Goal: Participate in discussion: Engage in conversation with other users on a specific topic

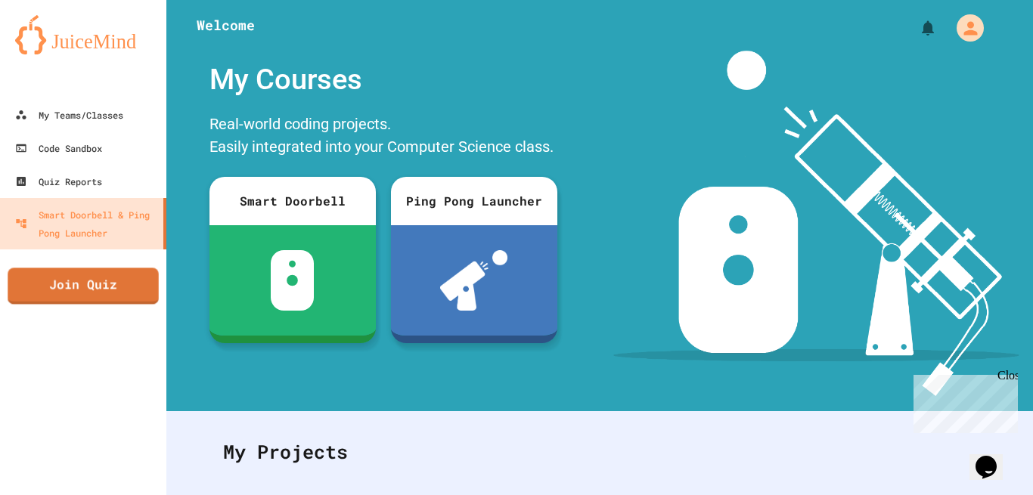
click at [99, 277] on link "Join Quiz" at bounding box center [83, 286] width 150 height 36
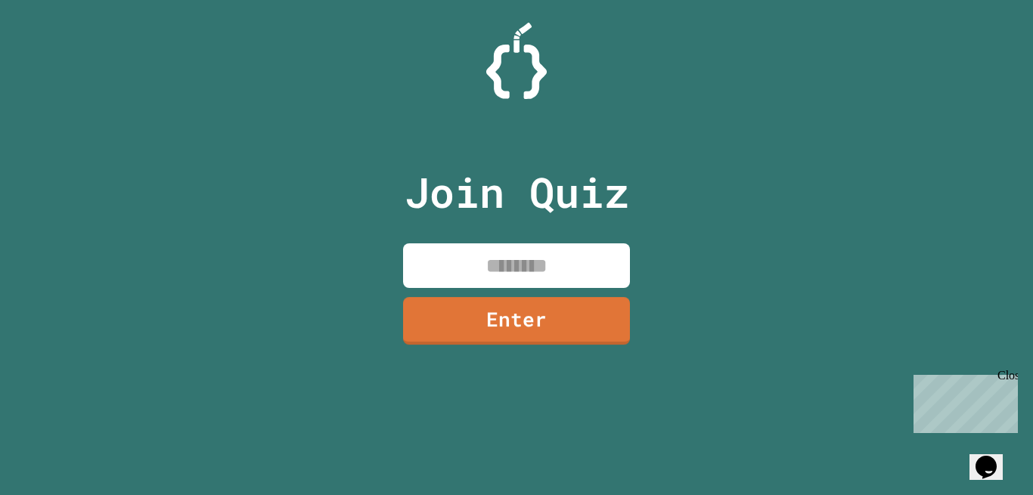
click at [571, 234] on div "Join Quiz Enter" at bounding box center [516, 248] width 255 height 420
click at [565, 255] on input at bounding box center [516, 265] width 227 height 45
type input "********"
click at [565, 315] on link "Enter" at bounding box center [516, 319] width 220 height 50
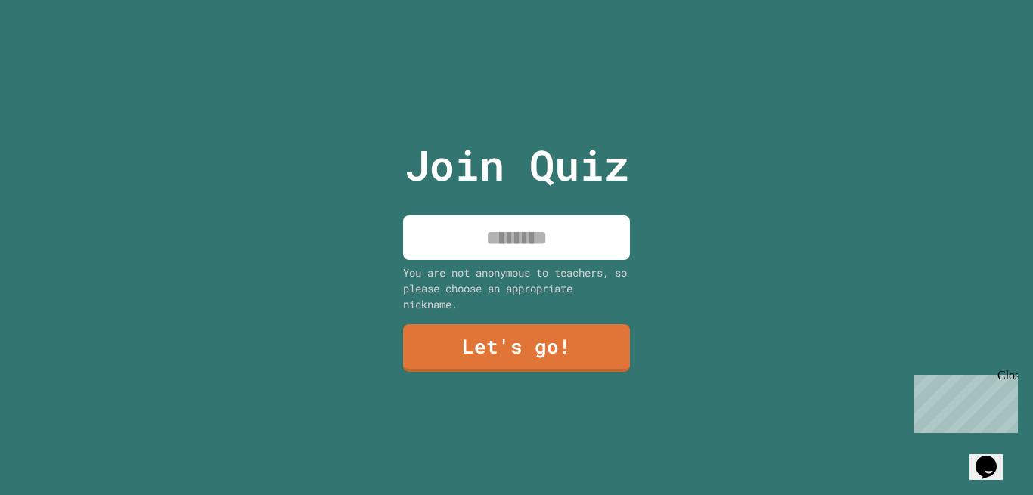
click at [534, 270] on div "You are not anonymous to teachers, so please choose an appropriate nickname." at bounding box center [516, 289] width 227 height 48
click at [516, 224] on input at bounding box center [516, 237] width 227 height 45
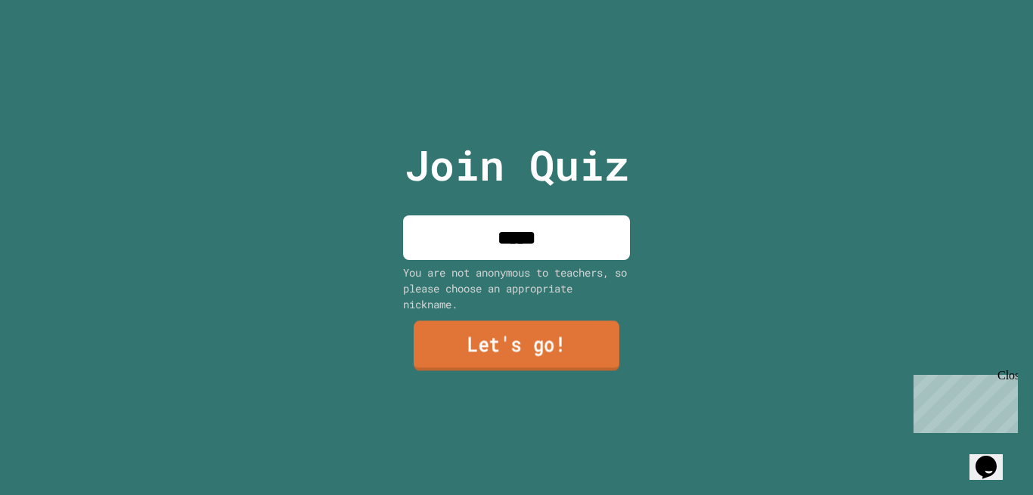
type input "*****"
click at [525, 336] on link "Let's go!" at bounding box center [516, 346] width 206 height 50
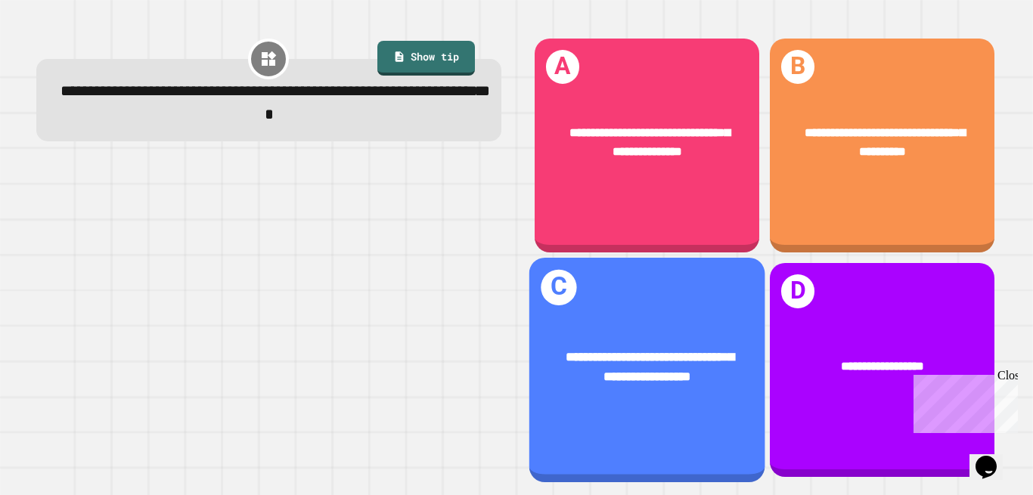
click at [725, 323] on div "**********" at bounding box center [646, 366] width 236 height 91
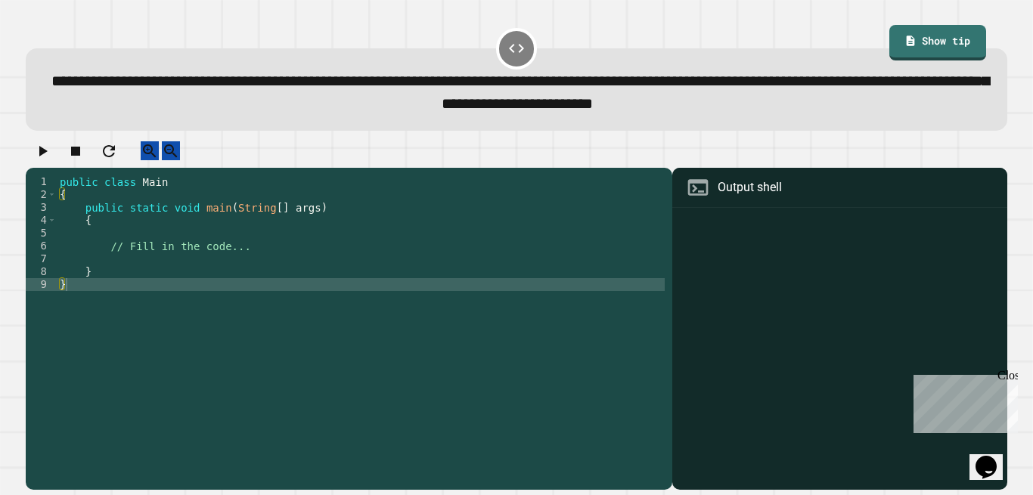
click at [205, 245] on div "public class Main { public static void main ( String [ ] args ) { // Fill in th…" at bounding box center [361, 316] width 608 height 283
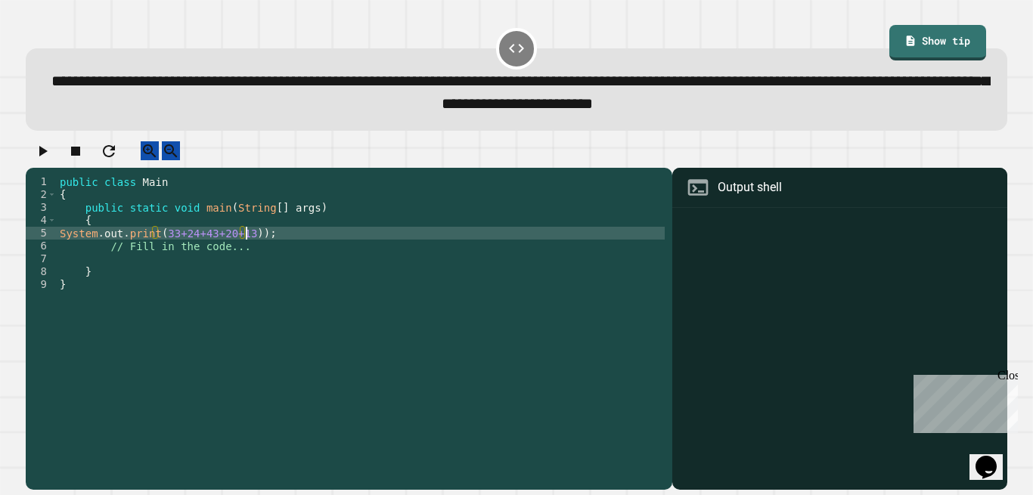
scroll to position [0, 14]
click at [158, 245] on div "public class Main { public static void main ( String [ ] args ) { System . out …" at bounding box center [361, 316] width 608 height 283
click at [257, 252] on div "public class Main { public static void main ( String [ ] args ) { System . out …" at bounding box center [361, 316] width 608 height 283
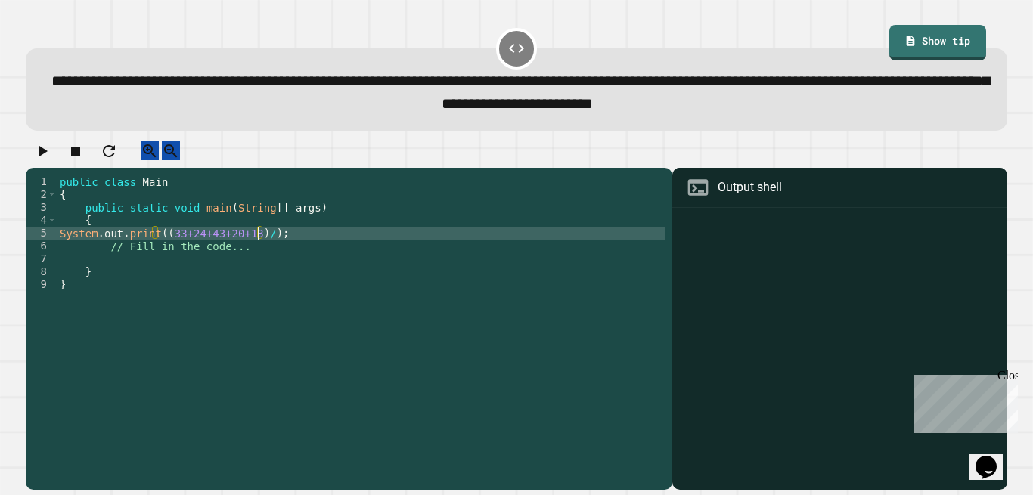
type textarea "**********"
click at [290, 250] on div "public class Main { public static void main ( String [ ] args ) { System . out …" at bounding box center [361, 316] width 608 height 283
click at [311, 250] on div "public class Main { public static void main ( String [ ] args ) { System . out …" at bounding box center [361, 316] width 608 height 283
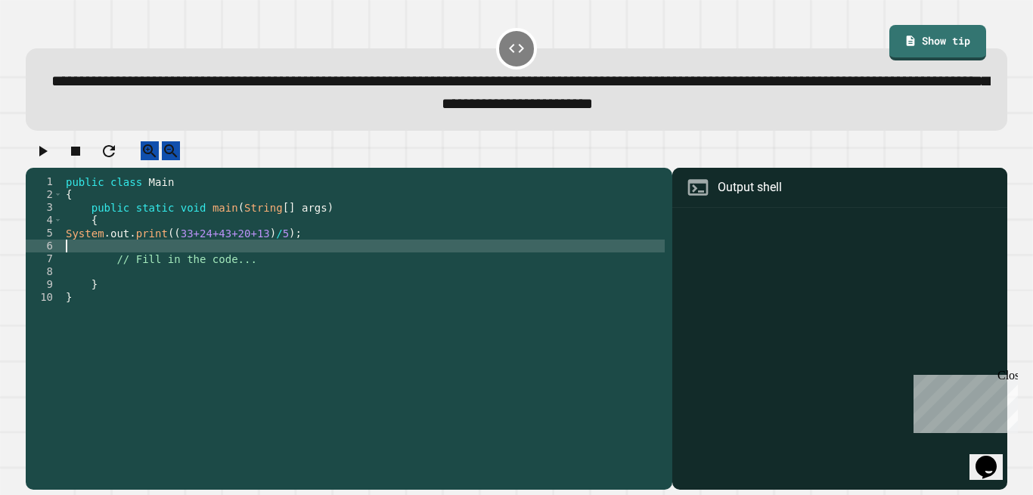
scroll to position [0, 0]
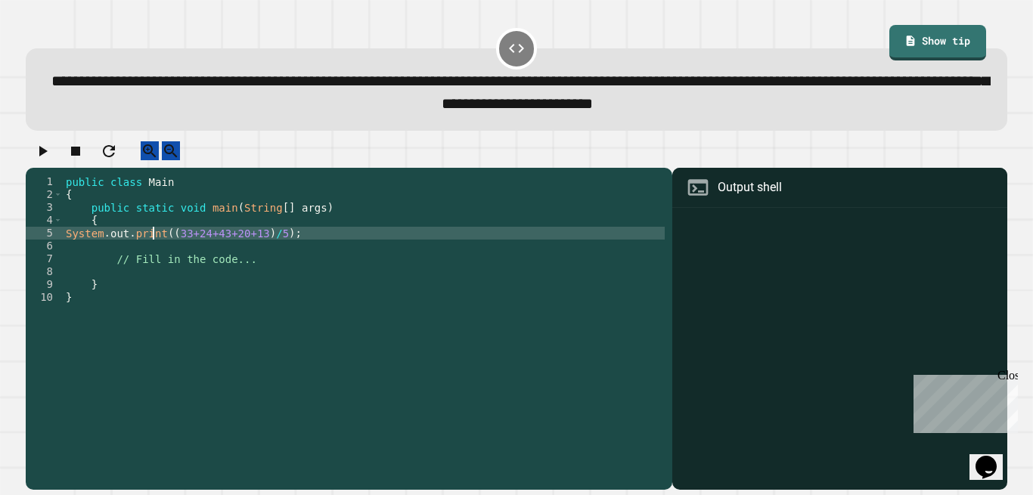
click at [152, 249] on div "public class Main { public static void main ( String [ ] args ) { System . out …" at bounding box center [364, 316] width 602 height 283
type textarea "**********"
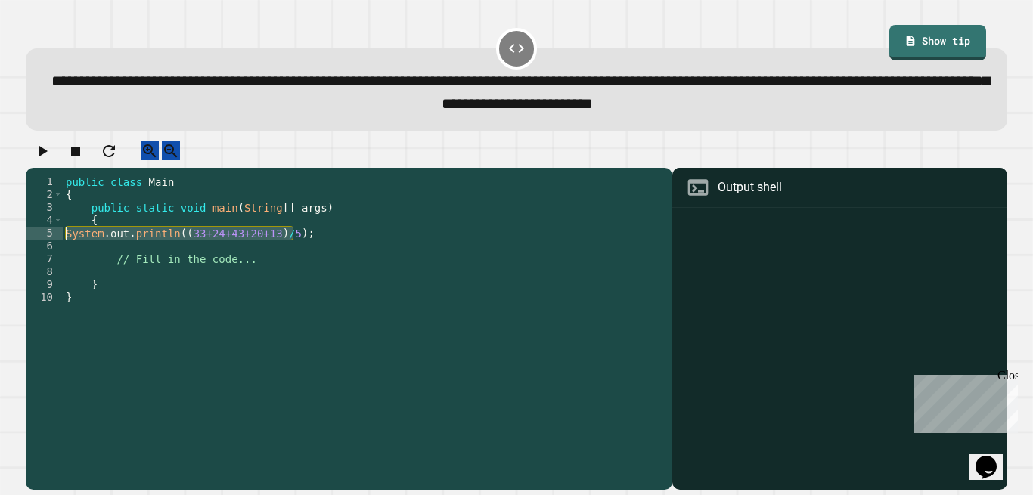
drag, startPoint x: 299, startPoint y: 250, endPoint x: 61, endPoint y: 250, distance: 237.4
click at [61, 250] on div "**********" at bounding box center [345, 303] width 639 height 257
click at [107, 254] on div "public class Main { public static void main ( String [ ] args ) { System . out …" at bounding box center [364, 316] width 602 height 283
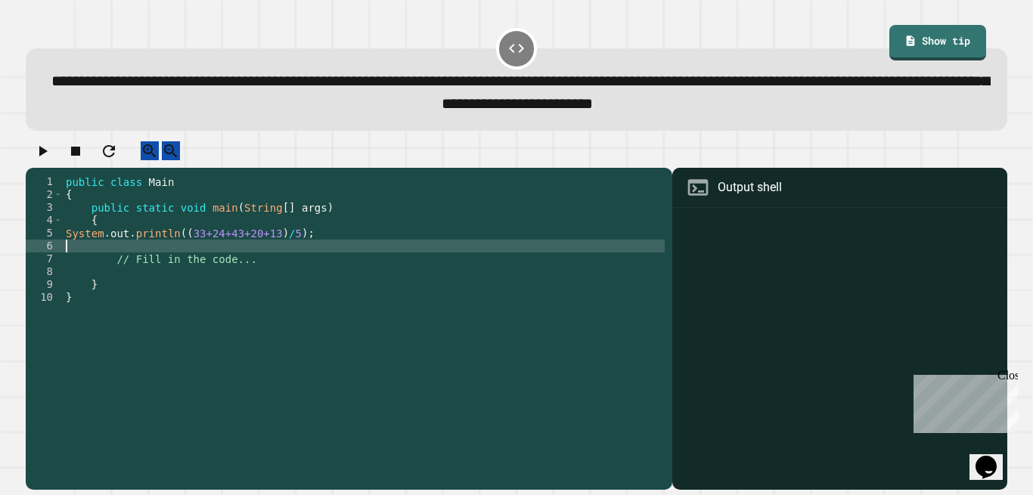
paste textarea "**********"
click at [279, 263] on div "public class Main { public static void main ( String [ ] args ) { System . out …" at bounding box center [364, 316] width 602 height 283
type textarea "**********"
click at [311, 259] on div "public class Main { public static void main ( String [ ] args ) { System . out …" at bounding box center [364, 316] width 602 height 283
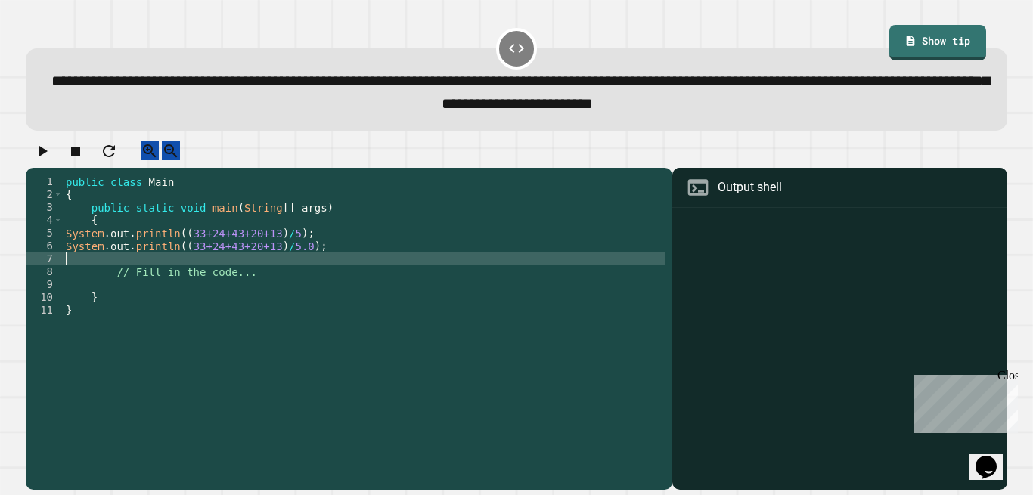
scroll to position [0, 0]
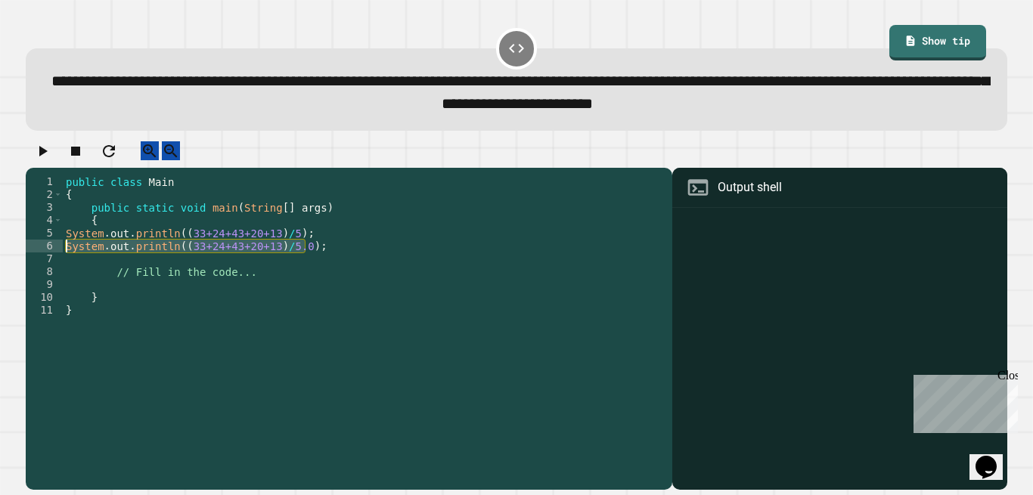
drag, startPoint x: 311, startPoint y: 259, endPoint x: 57, endPoint y: 254, distance: 254.0
click at [57, 254] on div "1 2 3 4 5 6 7 8 9 10 11 public class Main { public static void main ( String [ …" at bounding box center [345, 303] width 639 height 257
type textarea "**********"
click at [94, 270] on div "public class Main { public static void main ( String [ ] args ) { System . out …" at bounding box center [364, 316] width 602 height 283
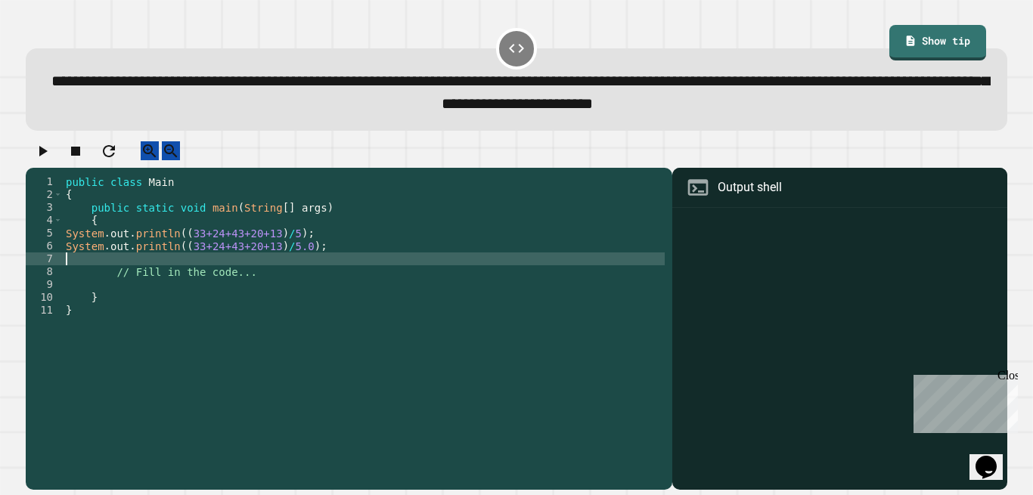
paste textarea "**********"
click at [296, 280] on div "public class Main { public static void main ( String [ ] args ) { System . out …" at bounding box center [364, 316] width 602 height 283
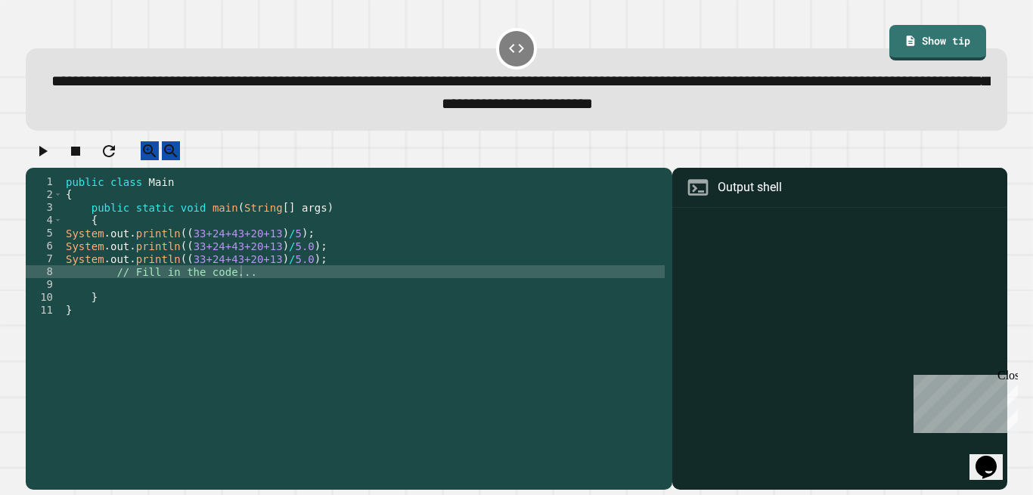
click at [45, 159] on icon "button" at bounding box center [42, 151] width 18 height 18
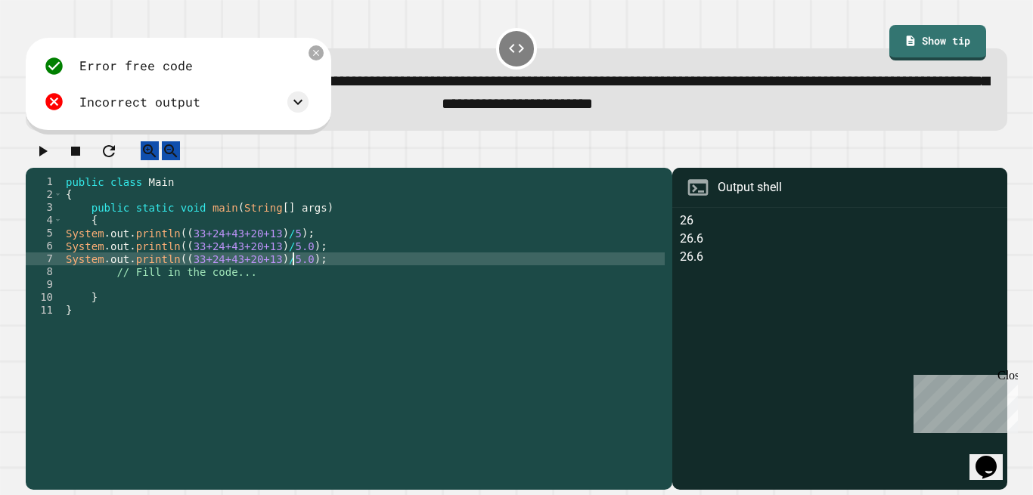
click at [294, 274] on div "public class Main { public static void main ( String [ ] args ) { System . out …" at bounding box center [364, 316] width 602 height 283
click at [43, 156] on icon "button" at bounding box center [42, 151] width 18 height 18
click at [296, 99] on icon at bounding box center [298, 102] width 18 height 18
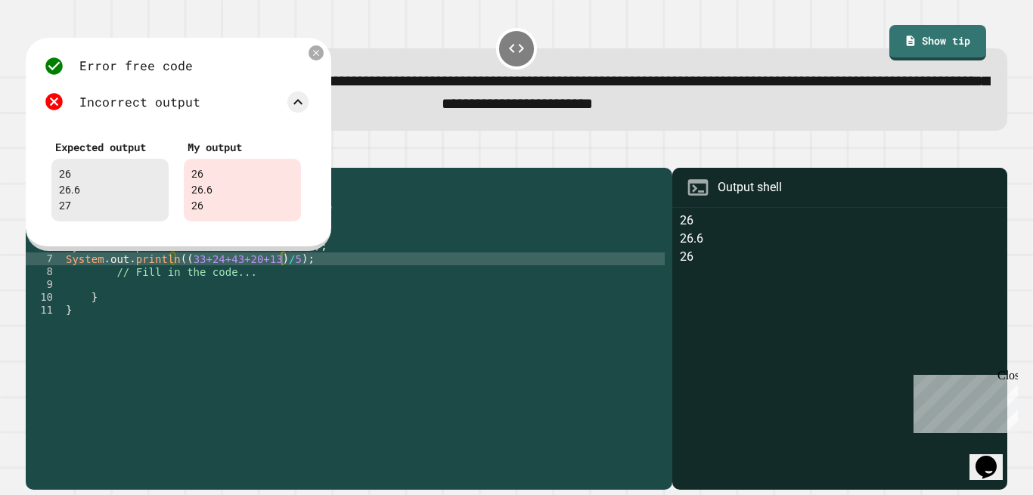
click at [395, 239] on div "public class Main { public static void main ( String [ ] args ) { System . out …" at bounding box center [364, 316] width 602 height 283
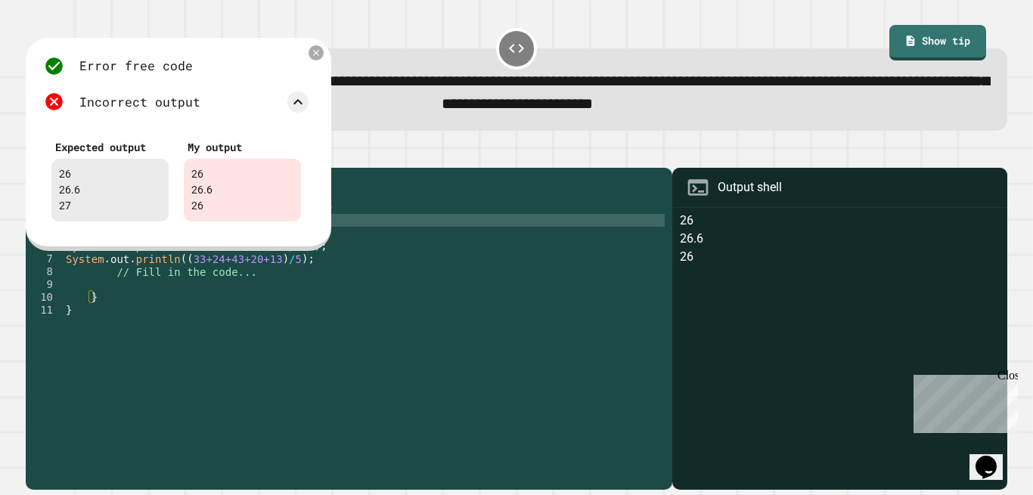
click at [308, 274] on div "public class Main { public static void main ( String [ ] args ) { System . out …" at bounding box center [364, 316] width 602 height 283
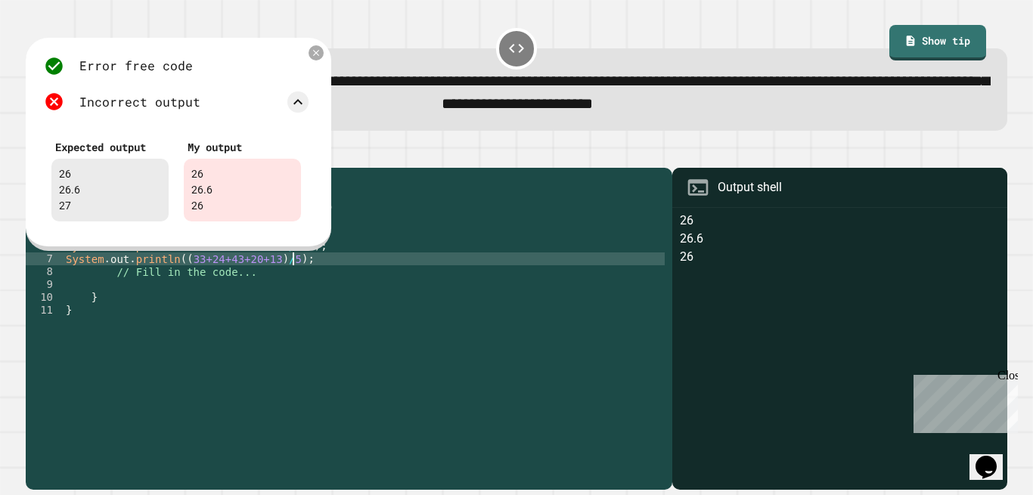
click at [305, 276] on div "public class Main { public static void main ( String [ ] args ) { System . out …" at bounding box center [364, 316] width 602 height 283
click at [249, 305] on div "public class Main { public static void main ( String [ ] args ) { System . out …" at bounding box center [364, 316] width 602 height 283
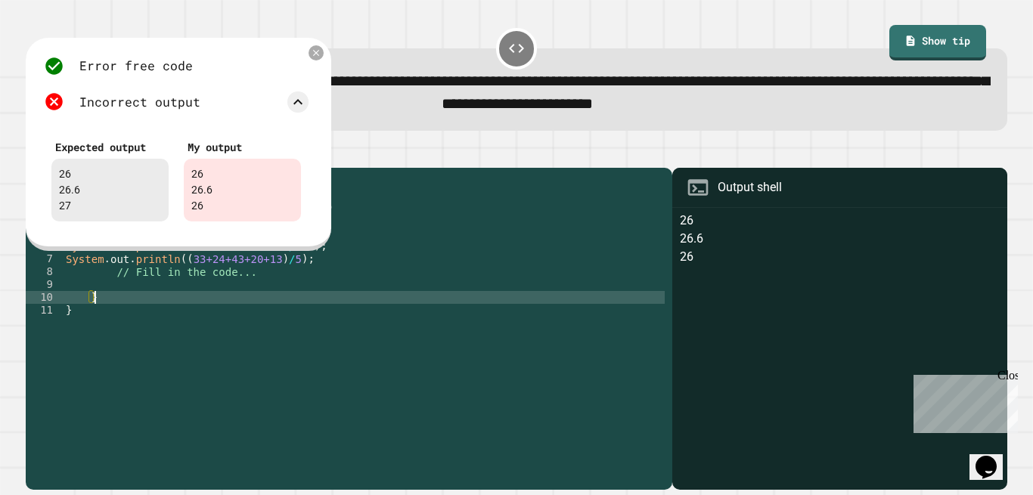
click at [274, 273] on div "public class Main { public static void main ( String [ ] args ) { System . out …" at bounding box center [364, 316] width 602 height 283
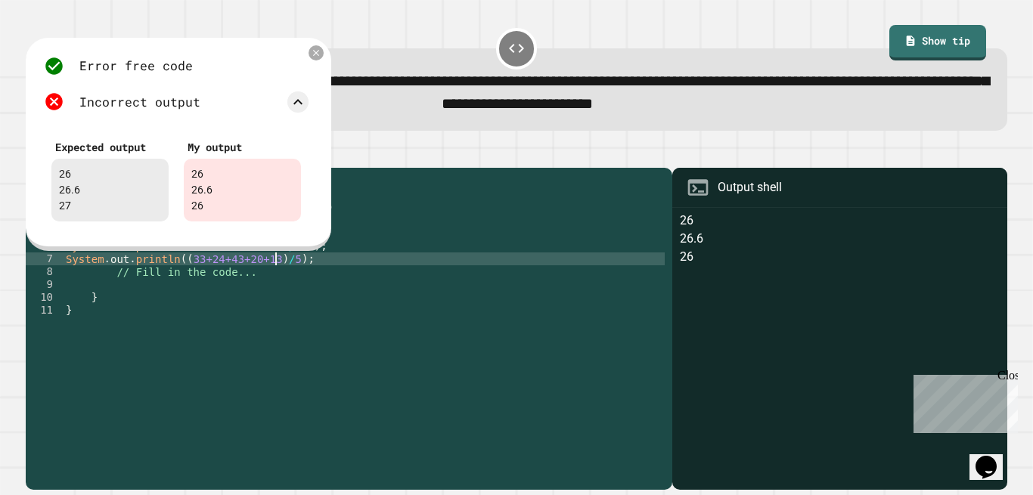
click at [281, 276] on div "public class Main { public static void main ( String [ ] args ) { System . out …" at bounding box center [364, 316] width 602 height 283
click at [321, 57] on icon at bounding box center [316, 53] width 12 height 12
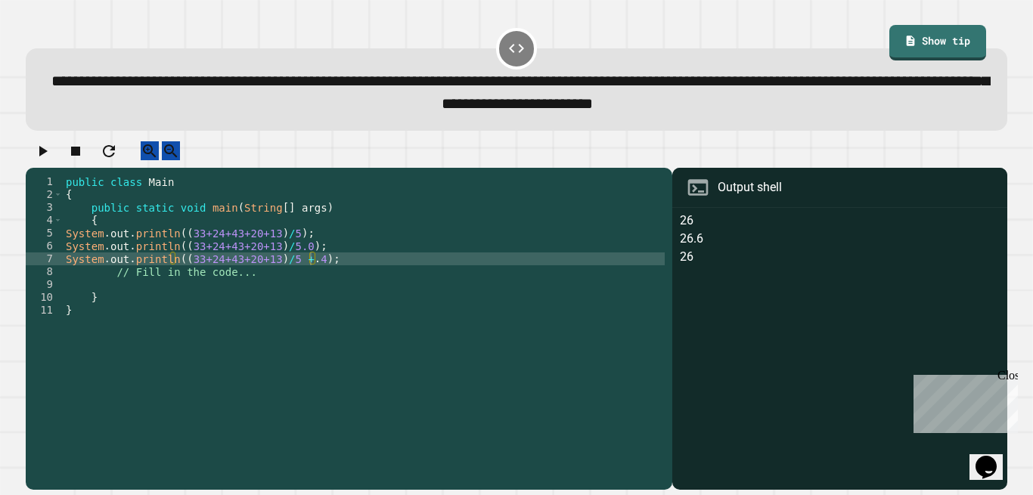
click at [50, 154] on icon "button" at bounding box center [42, 151] width 18 height 18
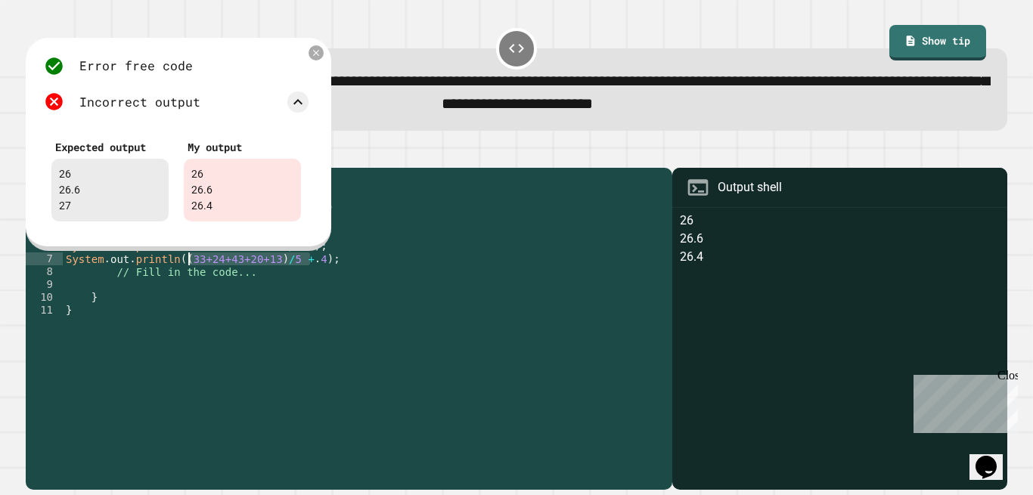
drag, startPoint x: 312, startPoint y: 277, endPoint x: 186, endPoint y: 276, distance: 126.2
click at [186, 276] on div "public class Main { public static void main ( String [ ] args ) { System . out …" at bounding box center [364, 316] width 602 height 283
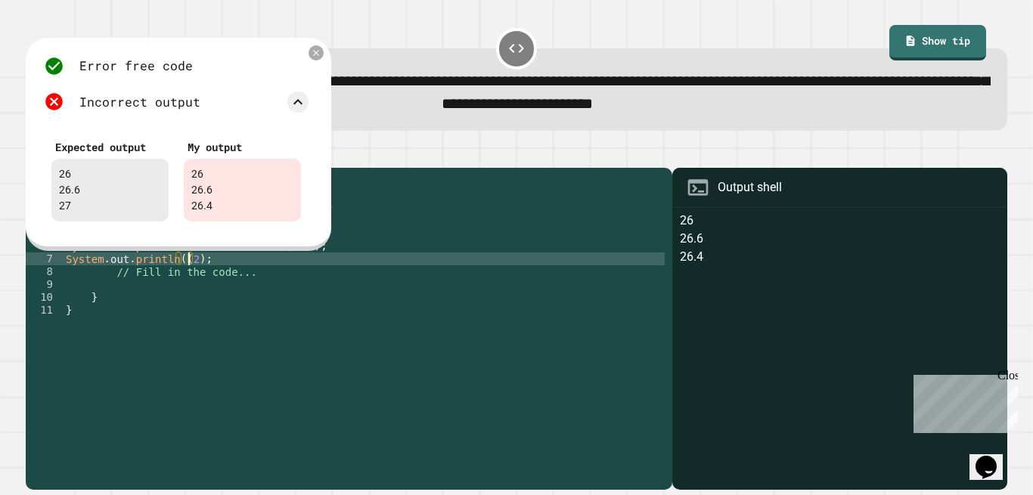
scroll to position [0, 9]
click at [316, 54] on icon at bounding box center [316, 53] width 11 height 11
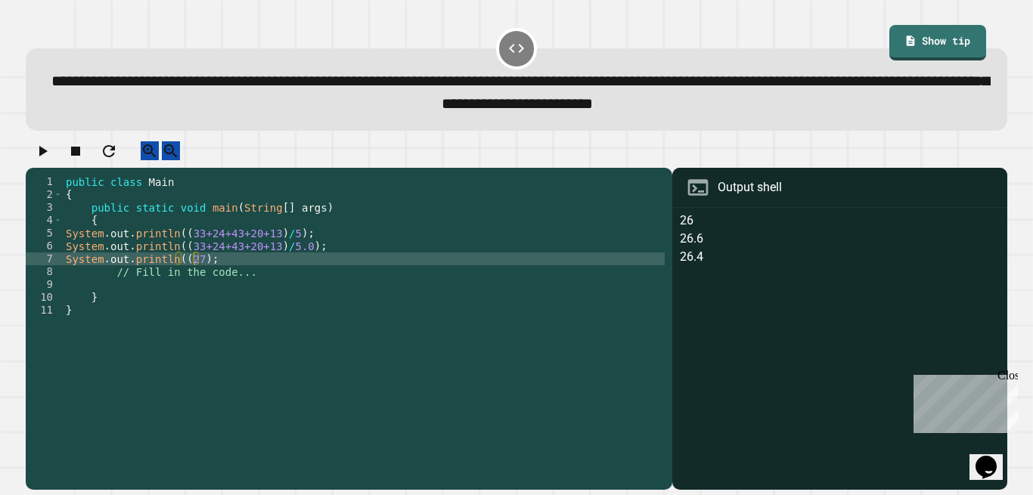
click at [45, 160] on icon "button" at bounding box center [42, 151] width 18 height 18
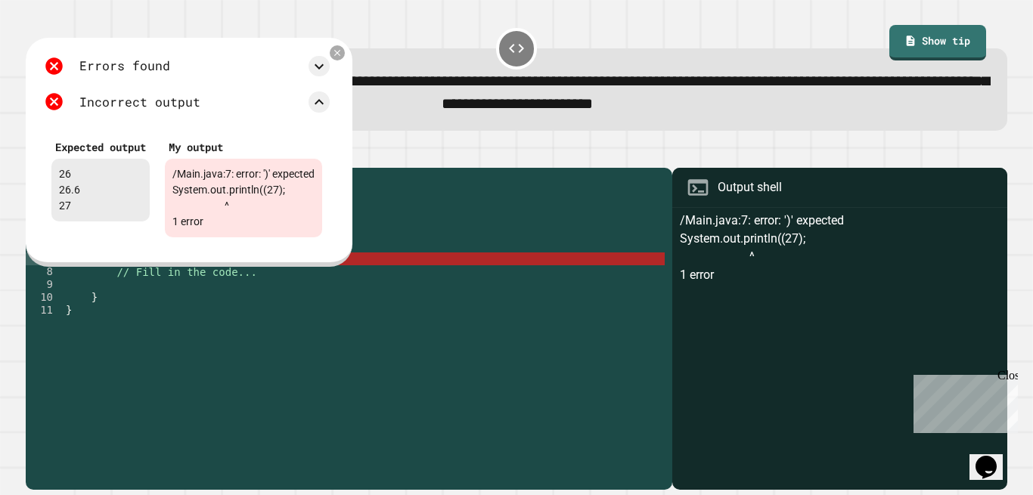
click at [408, 260] on div "public class Main { public static void main ( String [ ] args ) { System . out …" at bounding box center [364, 316] width 602 height 283
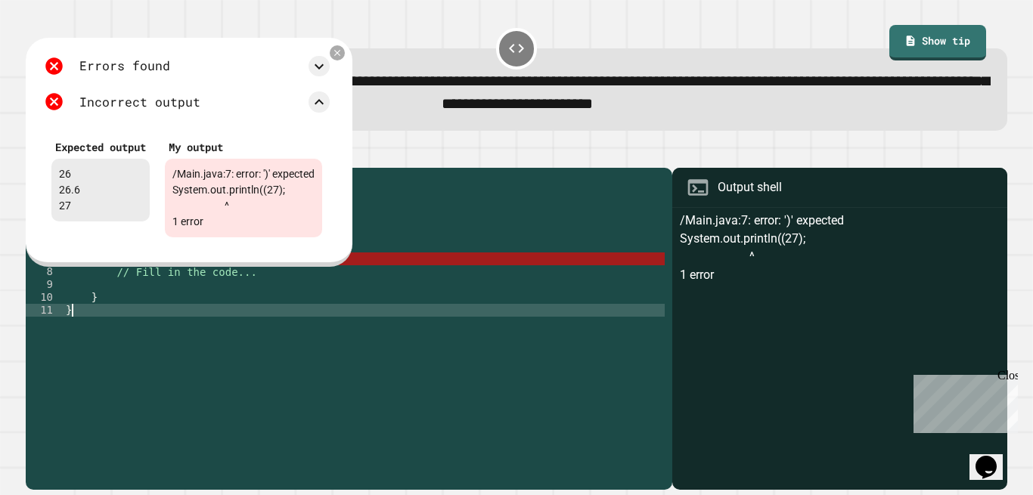
click at [289, 353] on div "public class Main { public static void main ( String [ ] args ) { System . out …" at bounding box center [364, 316] width 602 height 283
click at [337, 51] on div "Errors found /Main.java:7: error: ')' expected System.out.println((27); ^ 1 err…" at bounding box center [186, 150] width 301 height 204
click at [343, 56] on icon at bounding box center [337, 53] width 12 height 12
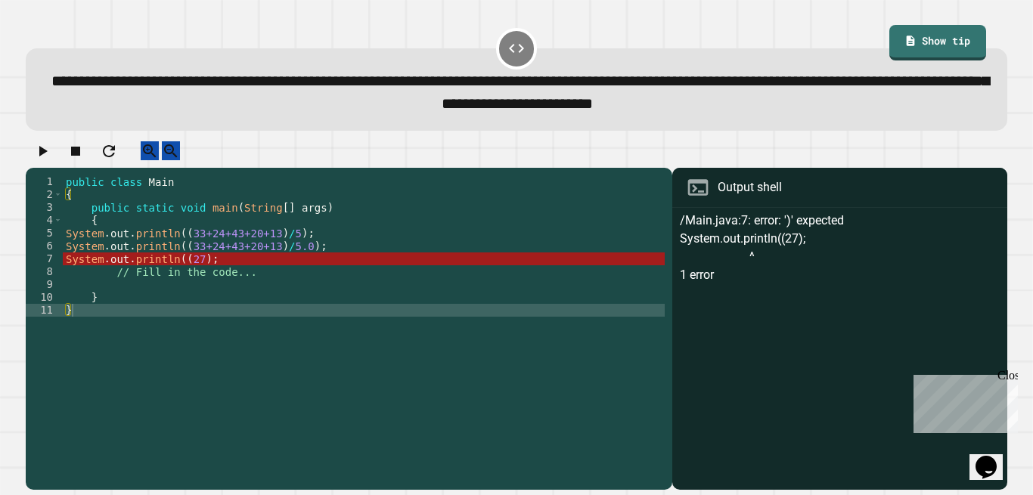
click at [197, 273] on div "public class Main { public static void main ( String [ ] args ) { System . out …" at bounding box center [364, 316] width 602 height 283
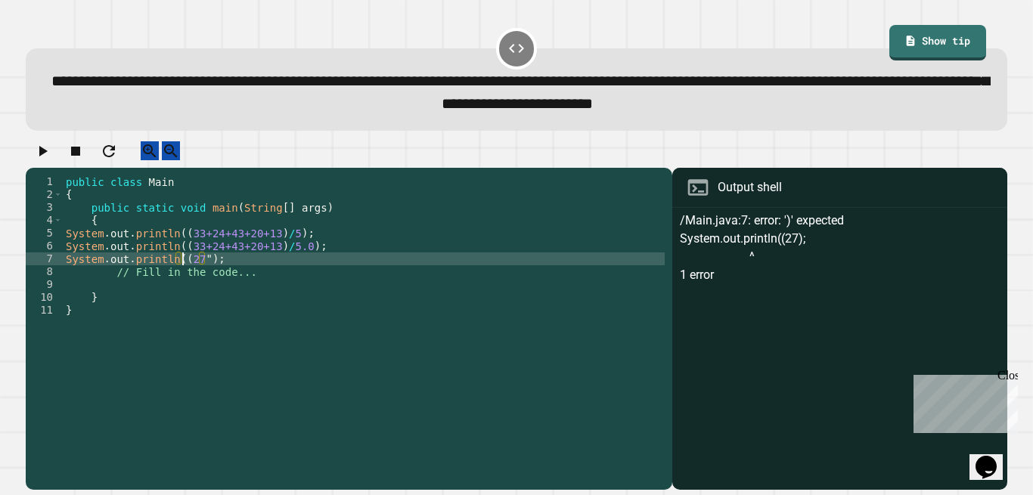
scroll to position [0, 9]
type textarea "**********"
click at [37, 154] on button "button" at bounding box center [42, 150] width 18 height 19
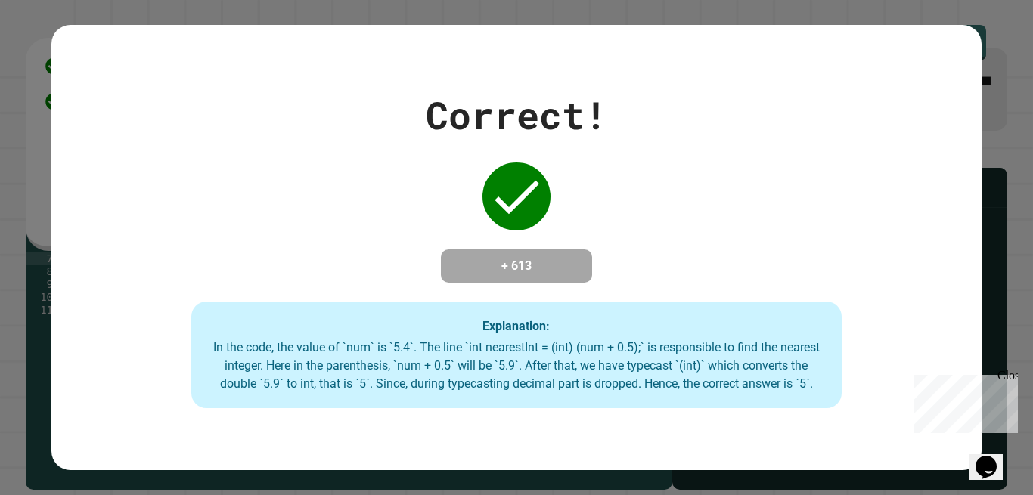
click at [482, 62] on div "Correct! + 613 Explanation: In the code, the value of `num` is `5.4`. The line …" at bounding box center [515, 248] width 929 height 446
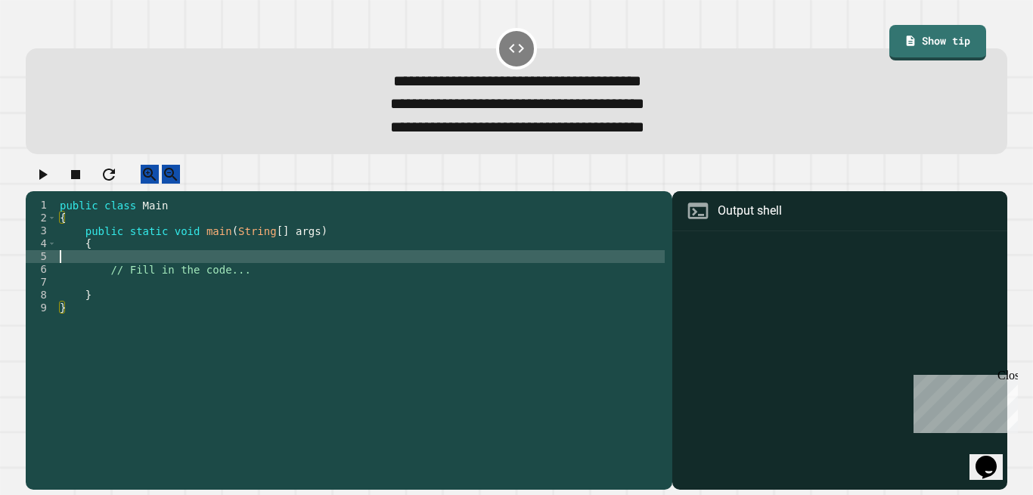
click at [194, 268] on div "public class Main { public static void main ( String [ ] args ) { // Fill in th…" at bounding box center [361, 327] width 608 height 257
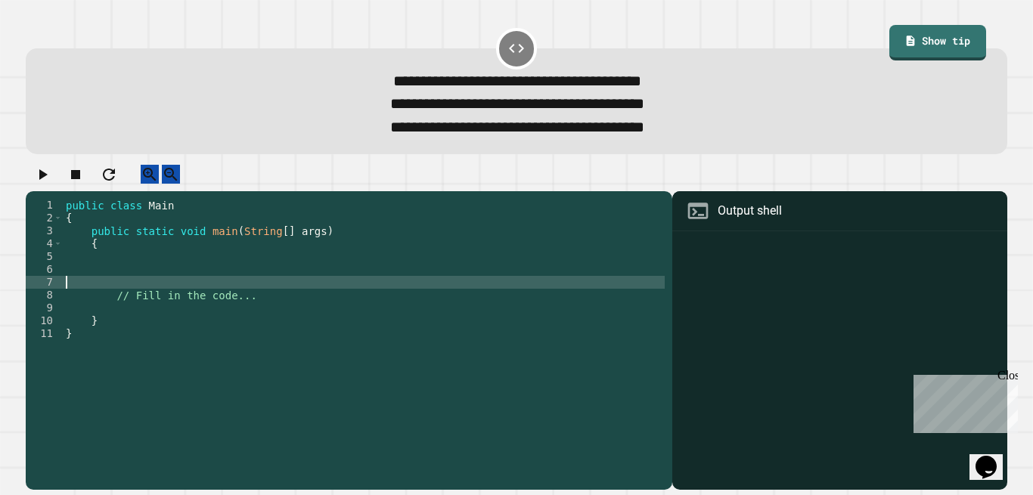
type textarea "**********"
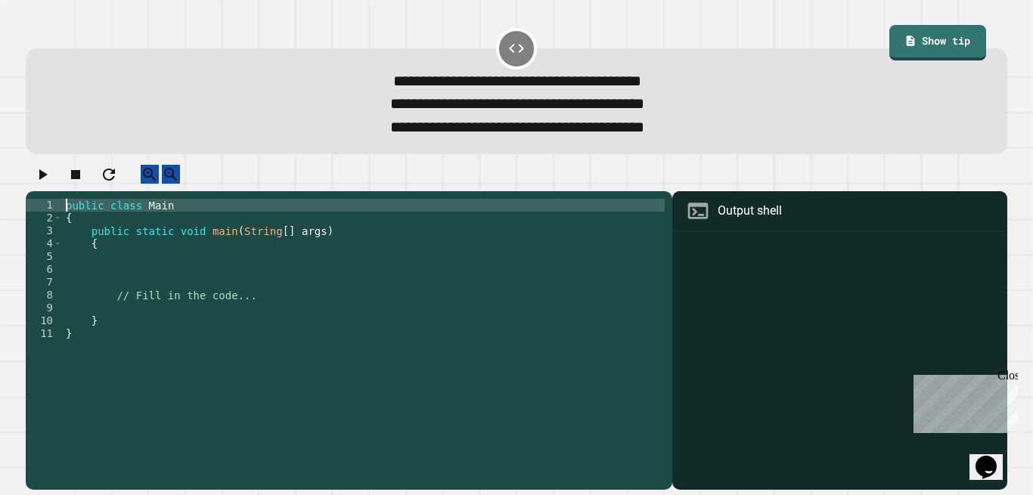
click at [186, 287] on div "public class Main { public static void main ( String [ ] args ) { // Fill in th…" at bounding box center [364, 327] width 602 height 257
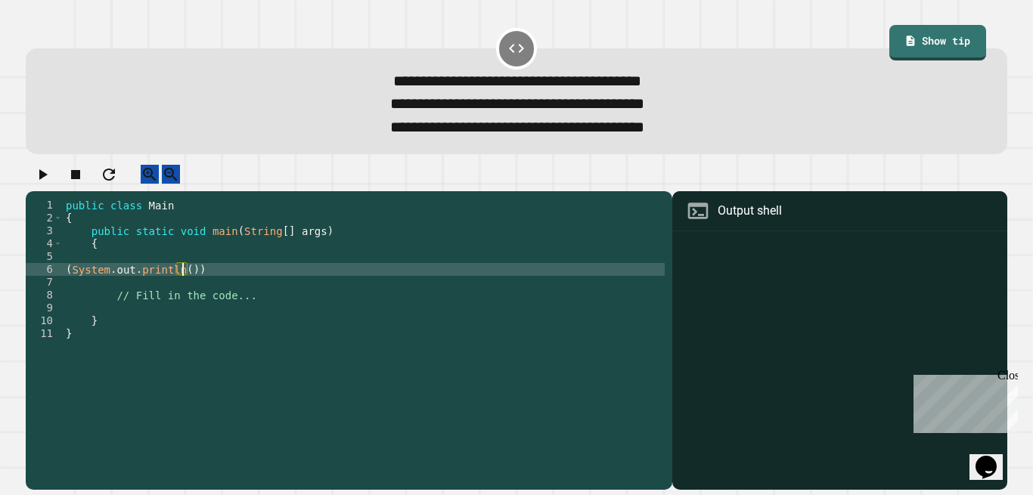
scroll to position [0, 8]
click at [69, 286] on div "public class Main { public static void main ( String [ ] args ) { ( System . ou…" at bounding box center [364, 327] width 602 height 257
click at [176, 284] on div "public class Main { public static void main ( String [ ] args ) { System . out …" at bounding box center [364, 327] width 602 height 257
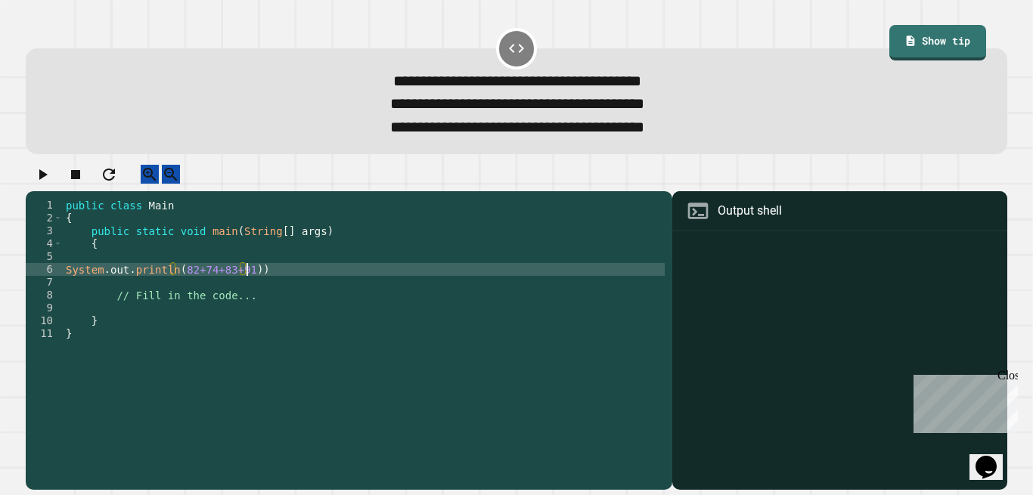
click at [176, 287] on div "public class Main { public static void main ( String [ ] args ) { System . out …" at bounding box center [364, 327] width 602 height 257
click at [250, 286] on div "public class Main { public static void main ( String [ ] args ) { System . out …" at bounding box center [364, 327] width 602 height 257
click at [311, 287] on div "public class Main { public static void main ( String [ ] args ) { System . out …" at bounding box center [364, 327] width 602 height 257
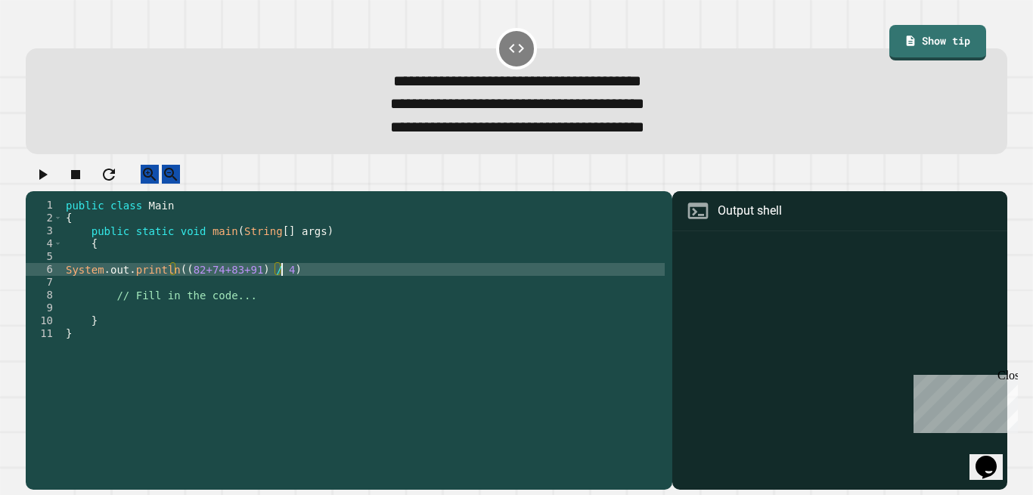
type textarea "**********"
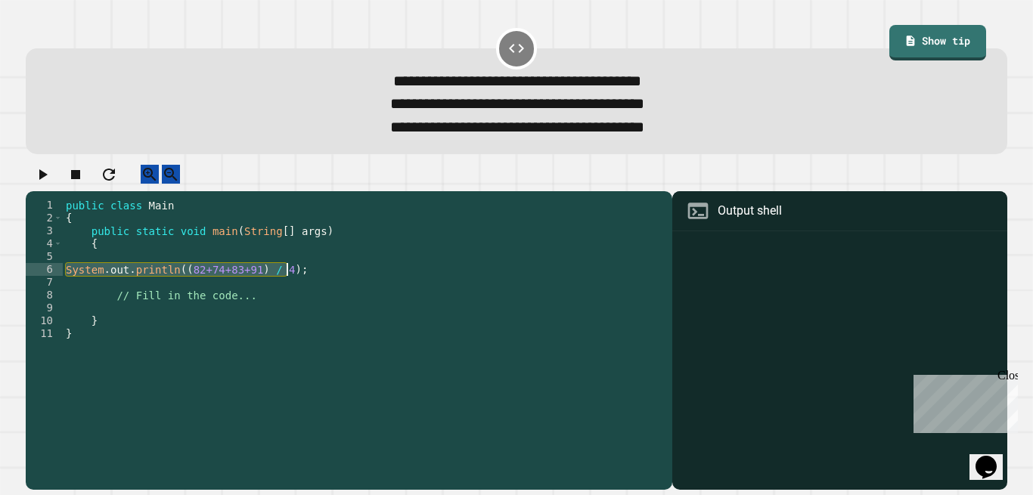
drag, startPoint x: 63, startPoint y: 283, endPoint x: 311, endPoint y: 287, distance: 247.2
click at [311, 287] on div "public class Main { public static void main ( String [ ] args ) { System . out …" at bounding box center [364, 327] width 602 height 257
click at [275, 296] on div "public class Main { public static void main ( String [ ] args ) { System . out …" at bounding box center [364, 327] width 602 height 257
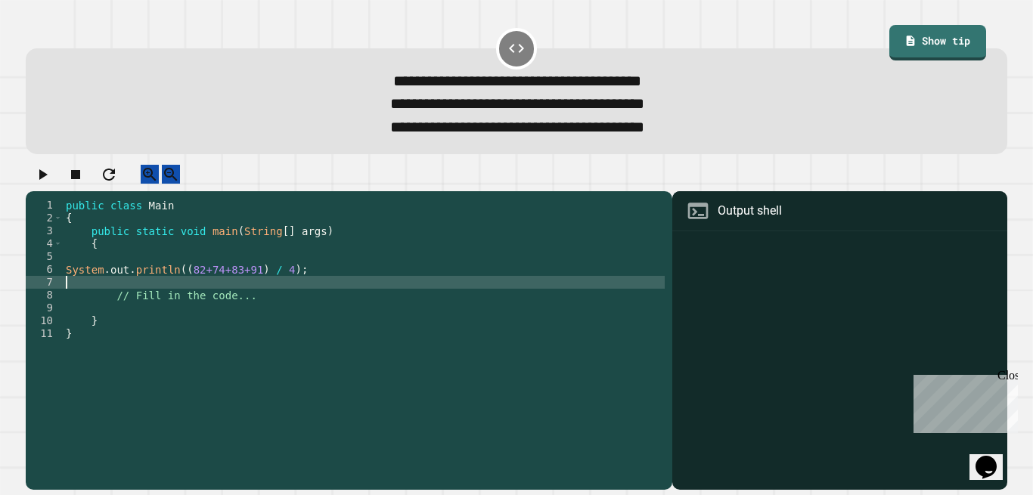
paste textarea "**********"
click at [270, 300] on div "public class Main { public static void main ( String [ ] args ) { System . out …" at bounding box center [364, 327] width 602 height 257
click at [48, 180] on icon "button" at bounding box center [43, 174] width 8 height 11
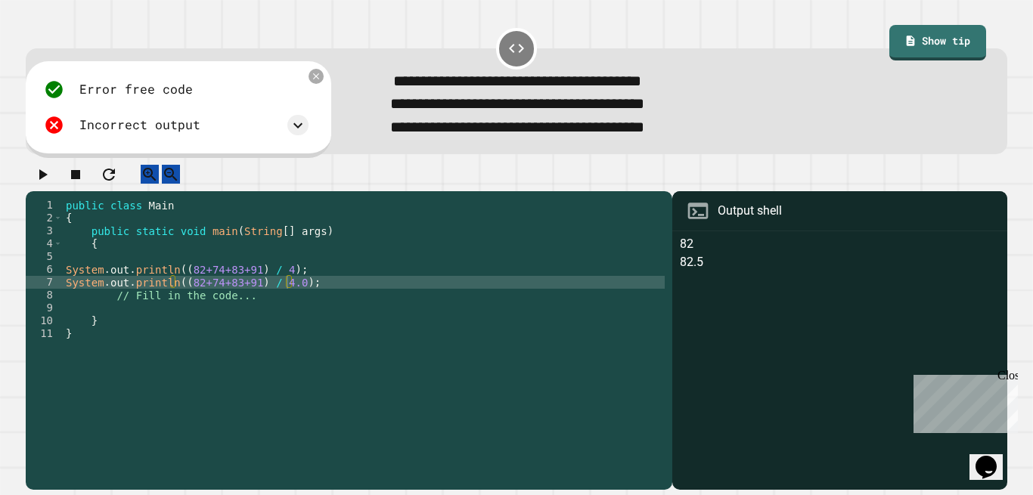
click at [297, 128] on icon at bounding box center [297, 124] width 9 height 5
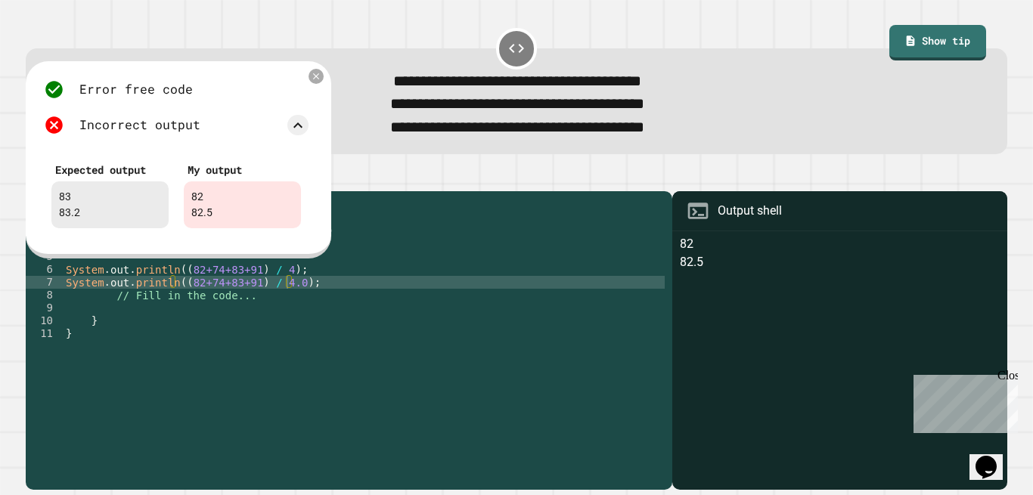
click at [297, 129] on icon at bounding box center [298, 125] width 18 height 18
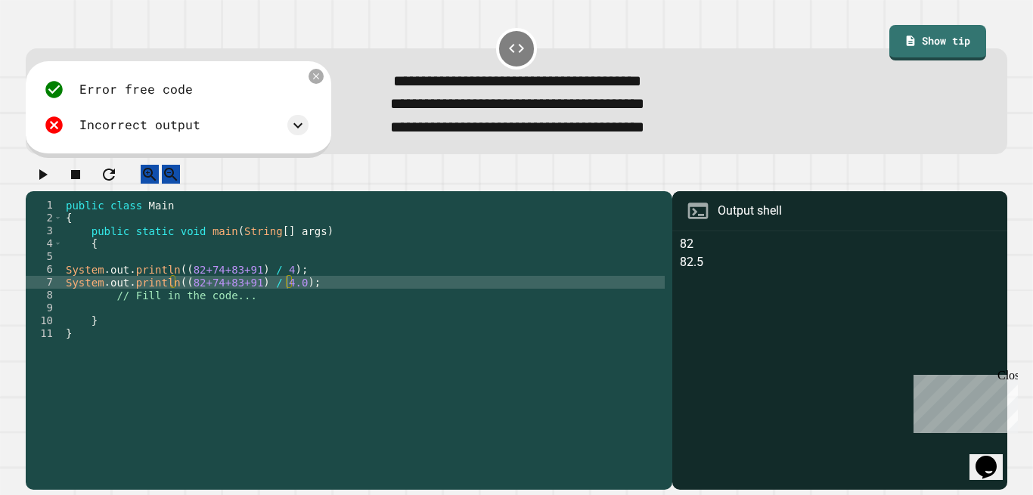
scroll to position [0, 7]
click at [448, 220] on div "public class Main { public static void main ( String [ ] args ) { System . out …" at bounding box center [364, 327] width 602 height 257
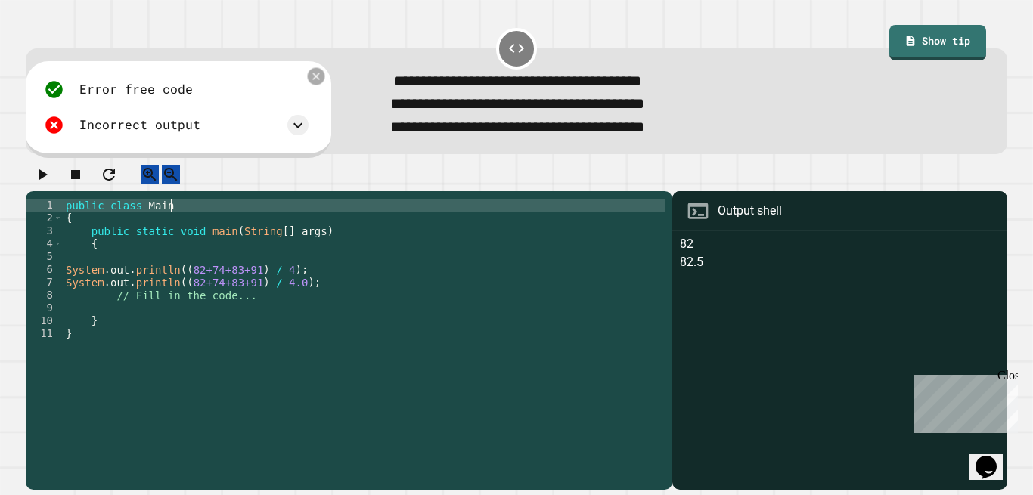
click at [317, 82] on icon at bounding box center [316, 76] width 12 height 12
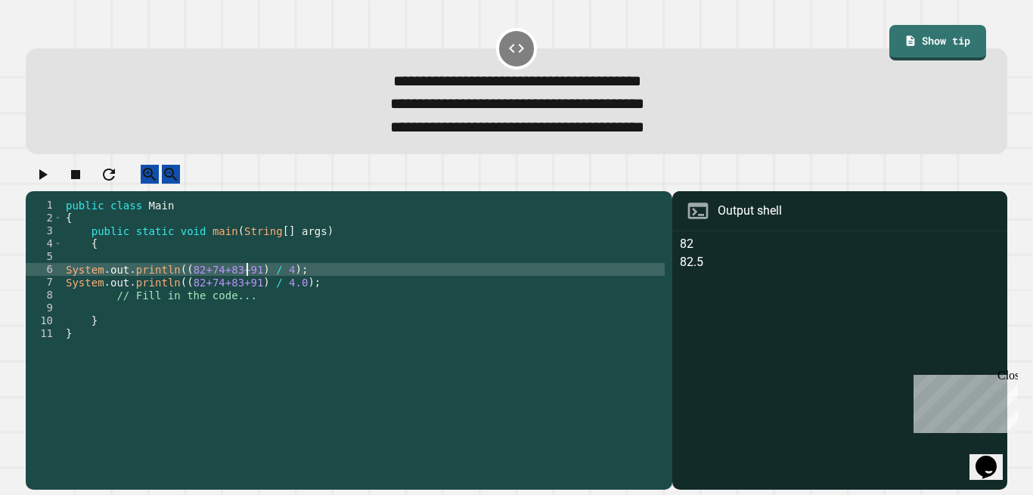
click at [247, 283] on div "public class Main { public static void main ( String [ ] args ) { System . out …" at bounding box center [364, 327] width 602 height 257
click at [250, 305] on div "public class Main { public static void main ( String [ ] args ) { System . out …" at bounding box center [364, 327] width 602 height 257
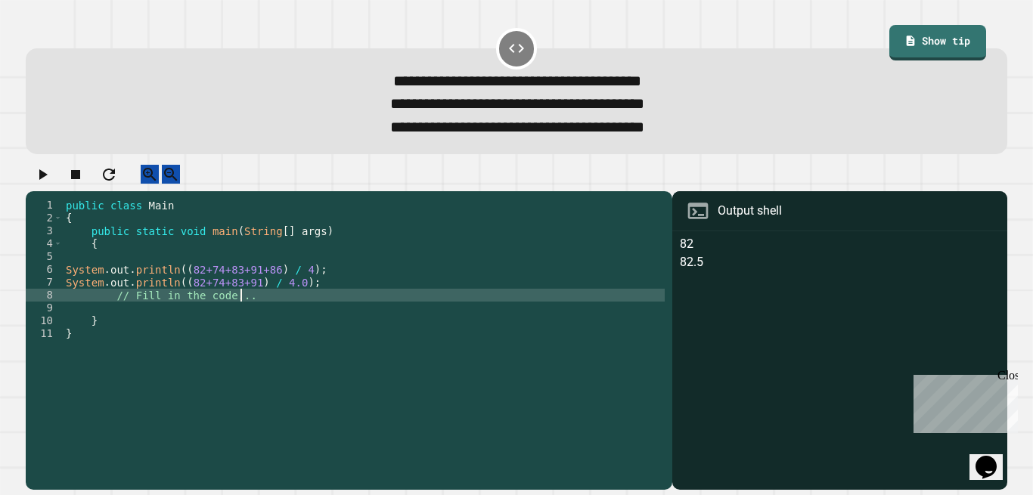
scroll to position [0, 12]
type textarea "**********"
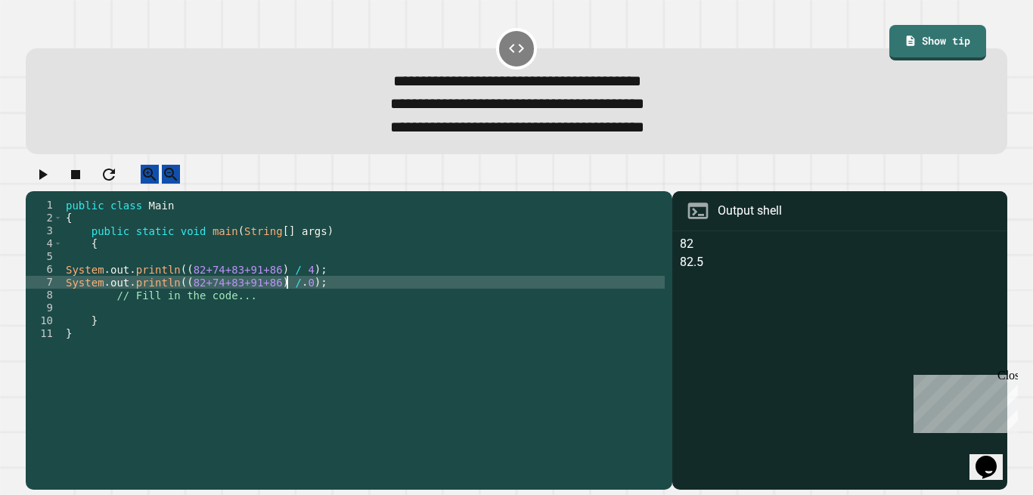
scroll to position [0, 17]
click at [293, 285] on div "public class Main { public static void main ( String [ ] args ) { System . out …" at bounding box center [364, 327] width 602 height 257
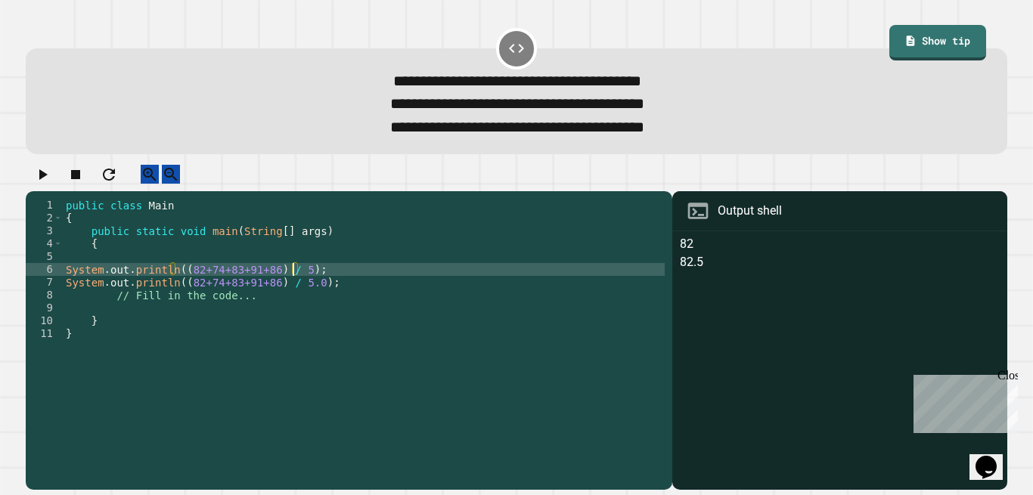
type textarea "**********"
click at [46, 180] on icon "button" at bounding box center [43, 174] width 8 height 11
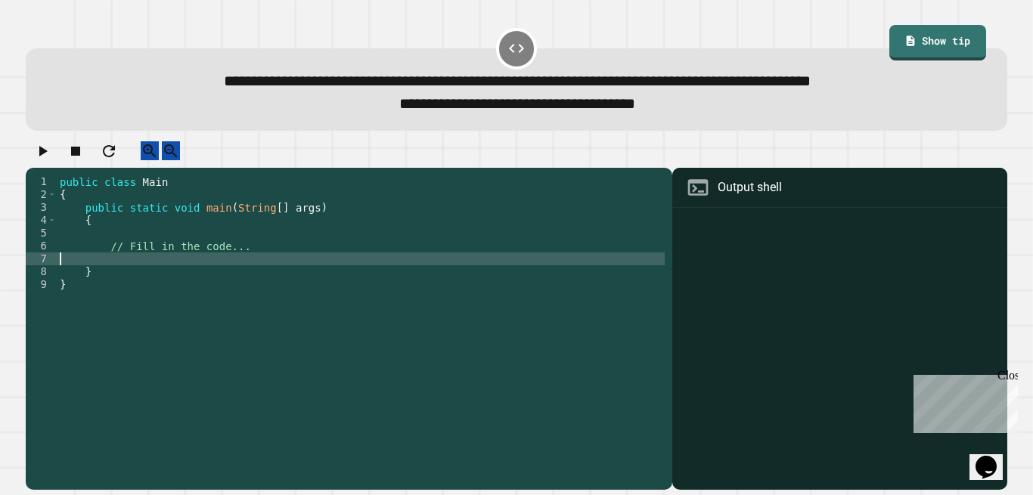
click at [228, 274] on div "public class Main { public static void main ( String [ ] args ) { // Fill in th…" at bounding box center [361, 316] width 608 height 283
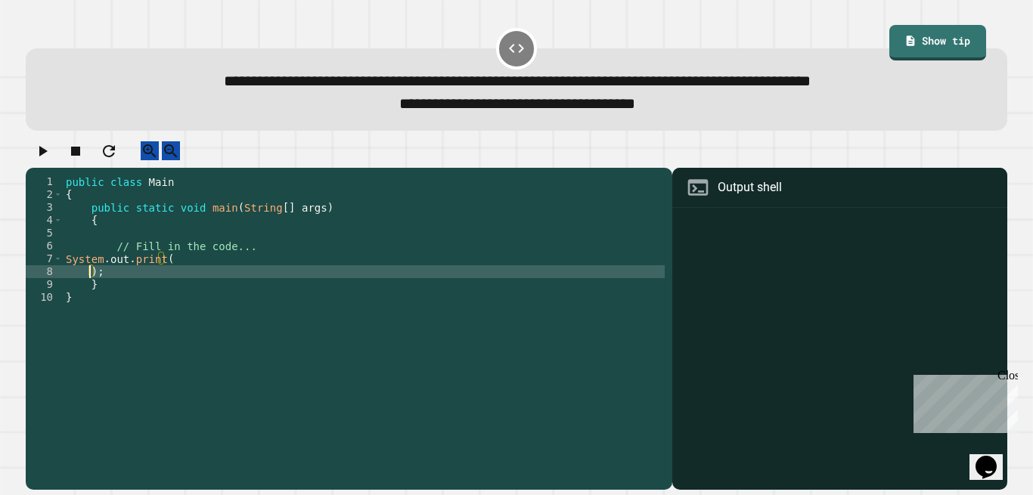
type textarea "**"
click at [88, 289] on div "public class Main { public static void main ( String [ ] args ) { // Fill in th…" at bounding box center [364, 316] width 602 height 283
click at [143, 286] on div "public class Main { public static void main ( String [ ] args ) { // Fill in th…" at bounding box center [364, 316] width 602 height 283
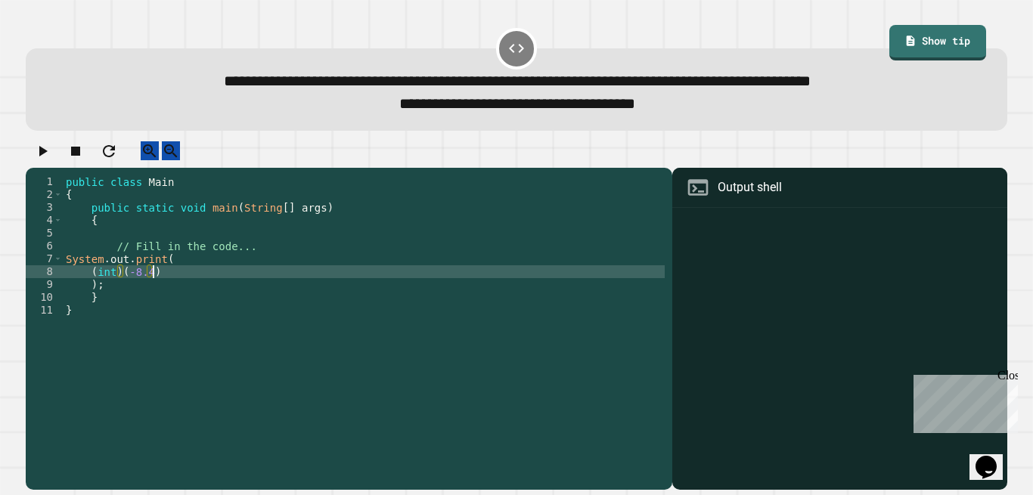
click at [181, 283] on div "public class Main { public static void main ( String [ ] args ) { // Fill in th…" at bounding box center [364, 316] width 602 height 283
click at [160, 300] on div "public class Main { public static void main ( String [ ] args ) { // Fill in th…" at bounding box center [364, 316] width 602 height 283
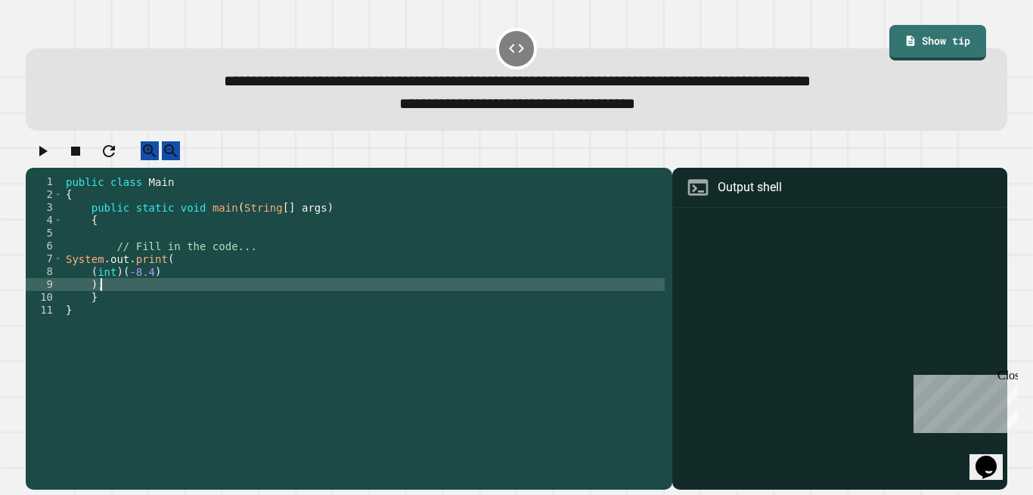
type textarea "**"
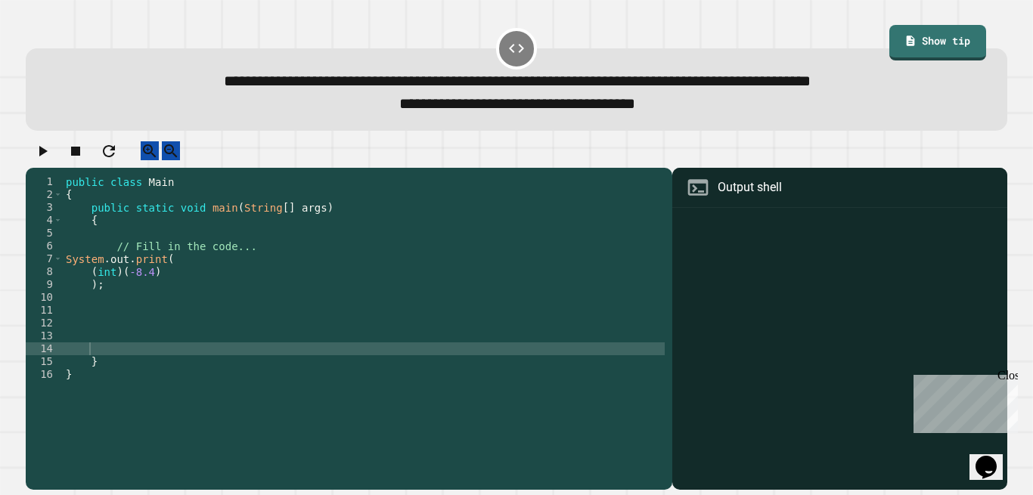
click at [51, 160] on icon "button" at bounding box center [42, 151] width 18 height 18
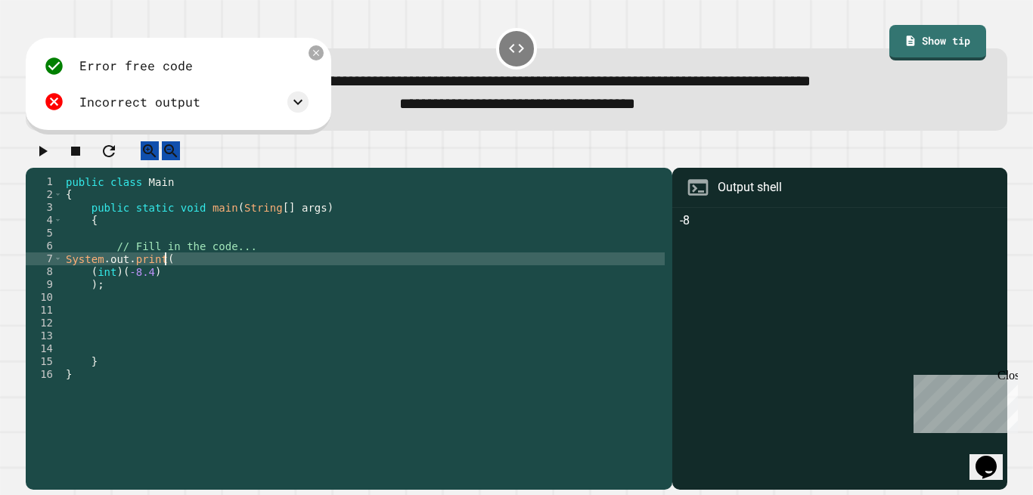
click at [162, 269] on div "public class Main { public static void main ( String [ ] args ) { // Fill in th…" at bounding box center [364, 316] width 602 height 283
click at [295, 100] on icon at bounding box center [298, 102] width 18 height 18
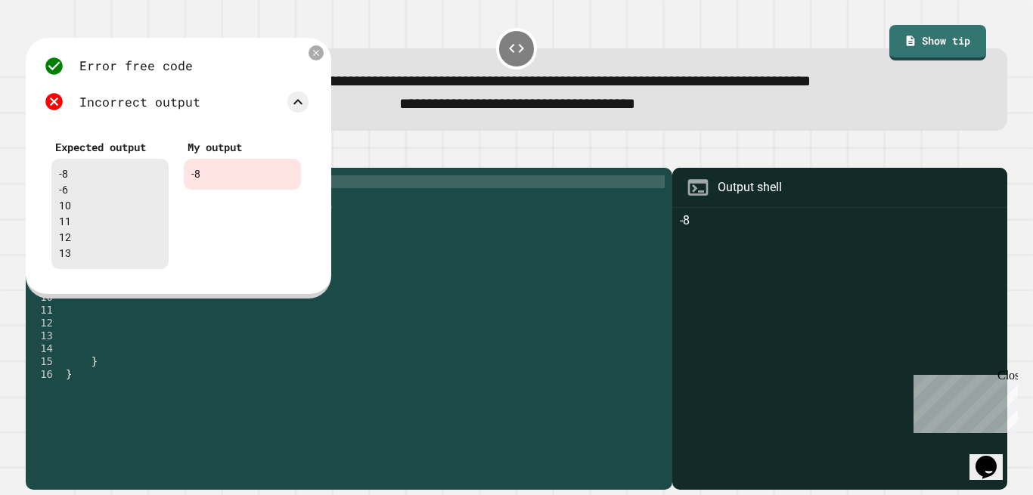
click at [389, 199] on div "public class Main { public static void main ( String [ ] args ) { // Fill in th…" at bounding box center [364, 316] width 602 height 283
click at [321, 54] on icon at bounding box center [316, 53] width 12 height 12
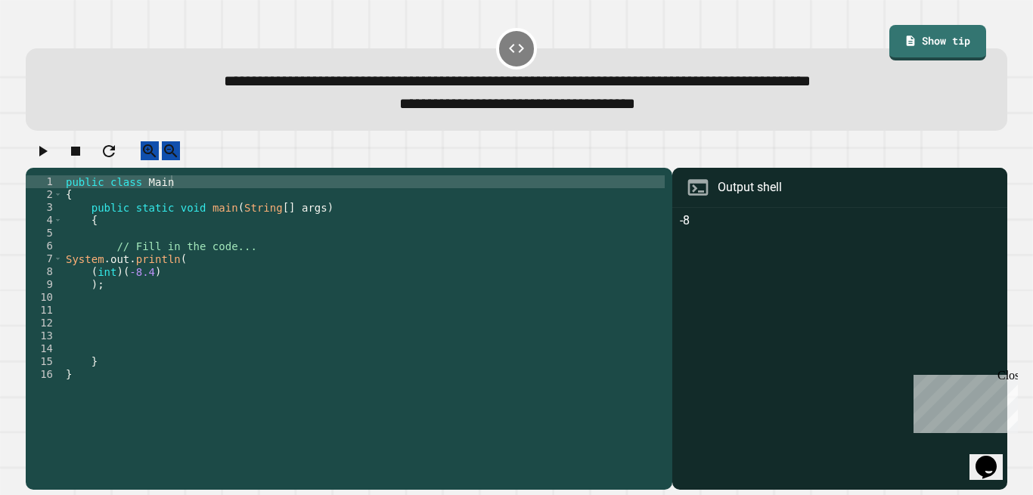
click at [161, 302] on div "public class Main { public static void main ( String [ ] args ) { // Fill in th…" at bounding box center [364, 316] width 602 height 283
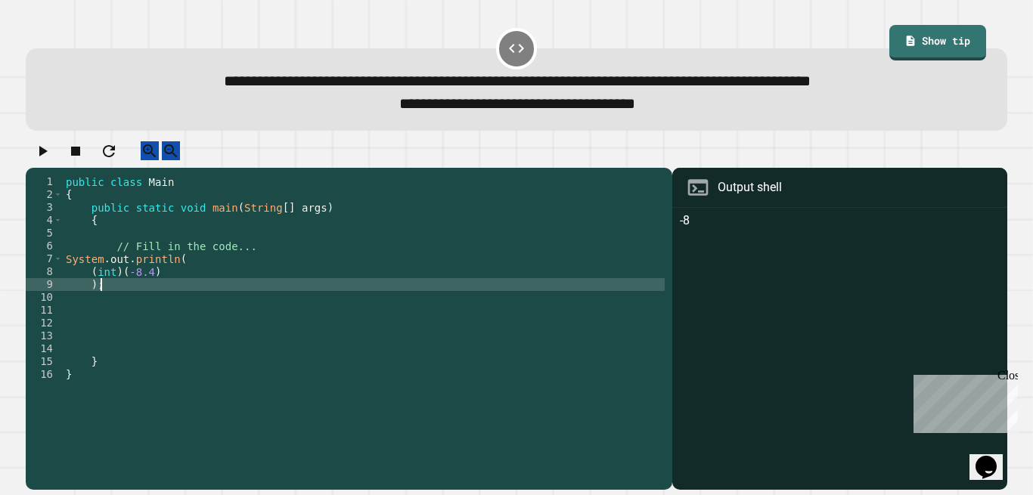
type textarea "**"
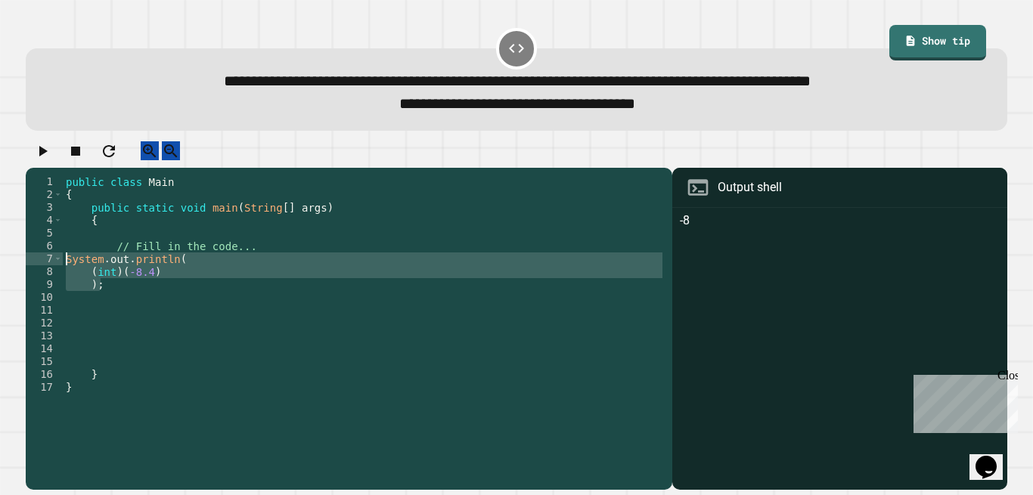
drag, startPoint x: 128, startPoint y: 296, endPoint x: 68, endPoint y: 272, distance: 64.1
click at [68, 272] on div "public class Main { public static void main ( String [ ] args ) { // Fill in th…" at bounding box center [364, 316] width 602 height 283
type textarea "**********"
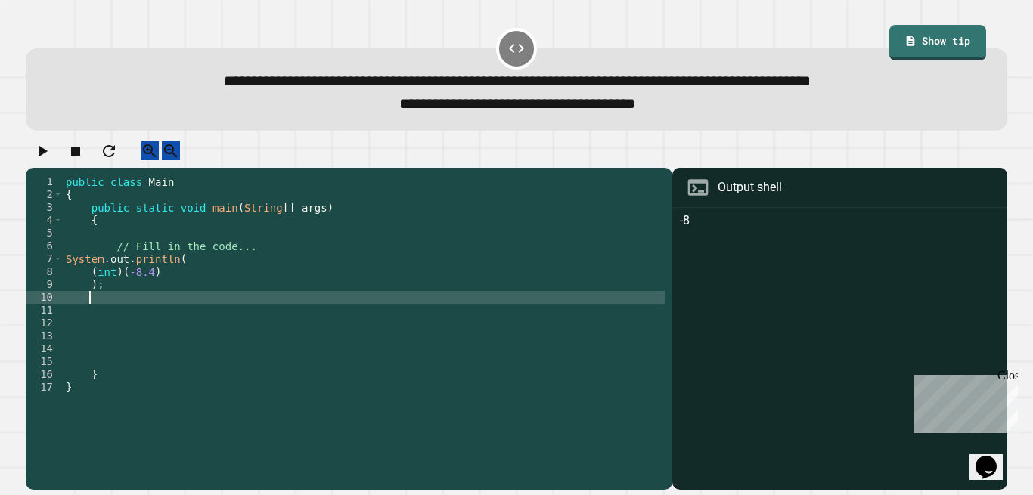
click at [108, 315] on div "public class Main { public static void main ( String [ ] args ) { // Fill in th…" at bounding box center [364, 316] width 602 height 283
paste textarea "**"
type textarea "**"
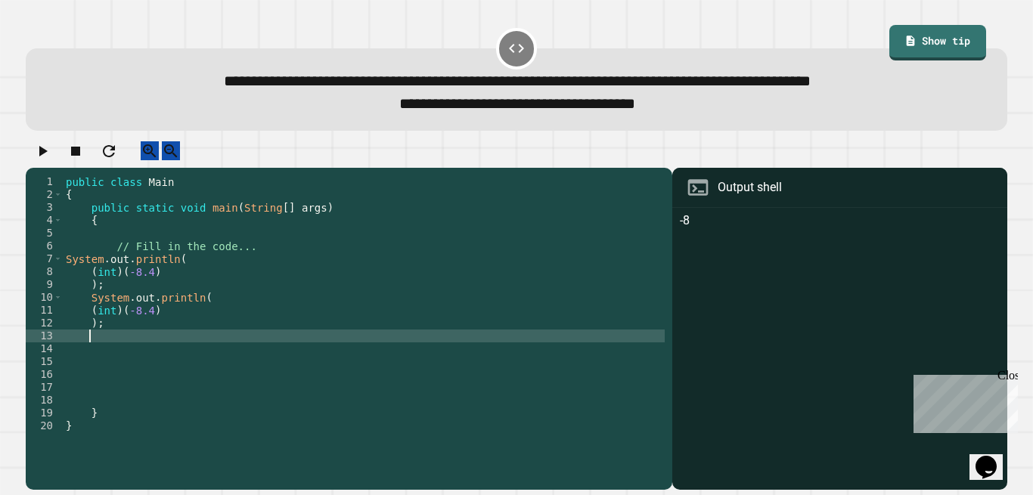
paste textarea "**"
type textarea "**"
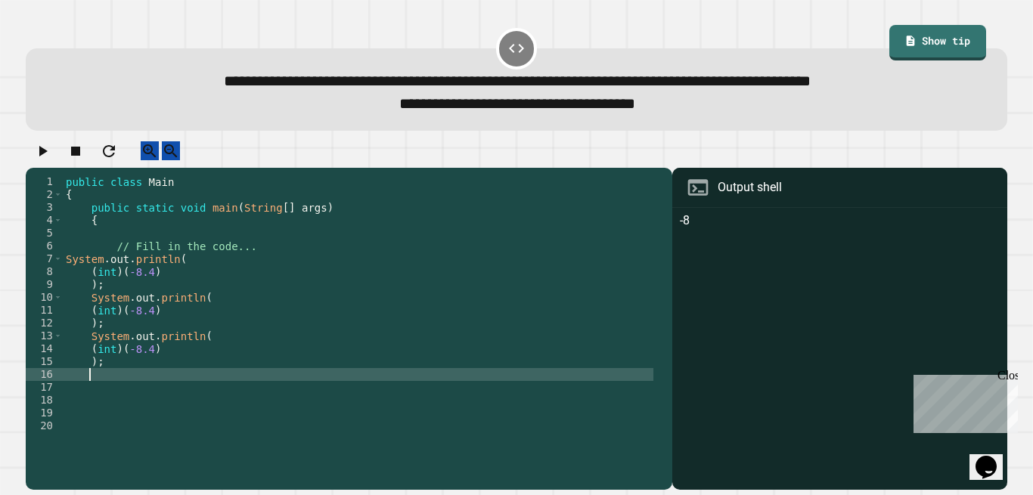
paste textarea "**"
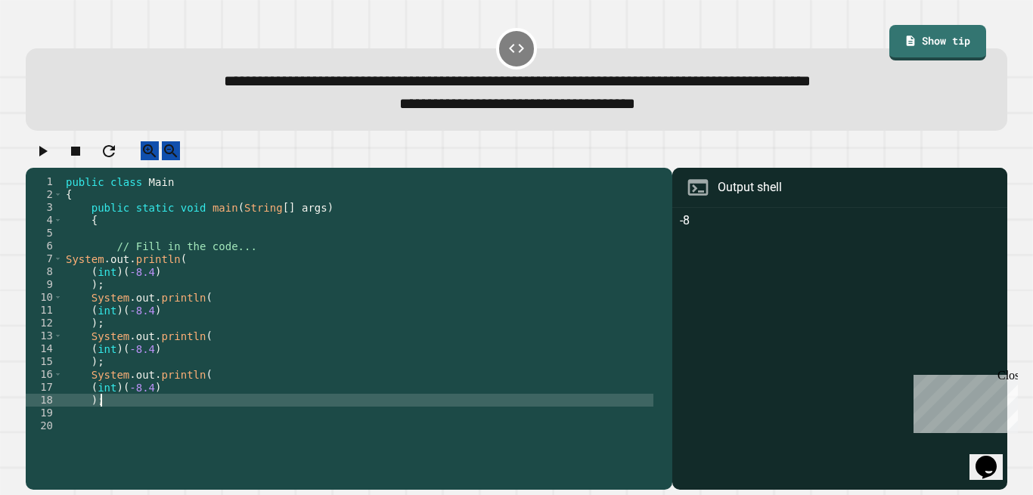
click at [150, 326] on div "public class Main { public static void main ( String [ ] args ) { // Fill in th…" at bounding box center [358, 316] width 590 height 283
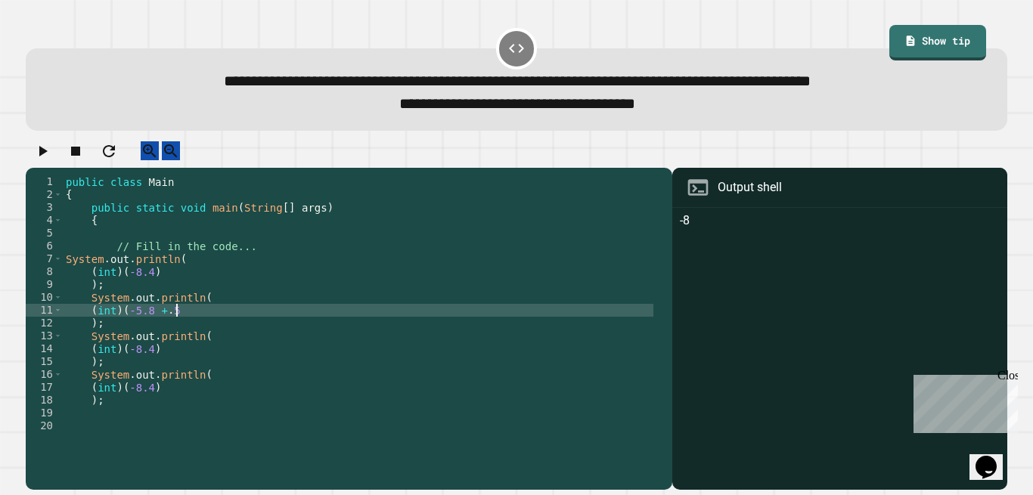
scroll to position [0, 8]
click at [145, 368] on div "public class Main { public static void main ( String [ ] args ) { // Fill in th…" at bounding box center [358, 316] width 590 height 283
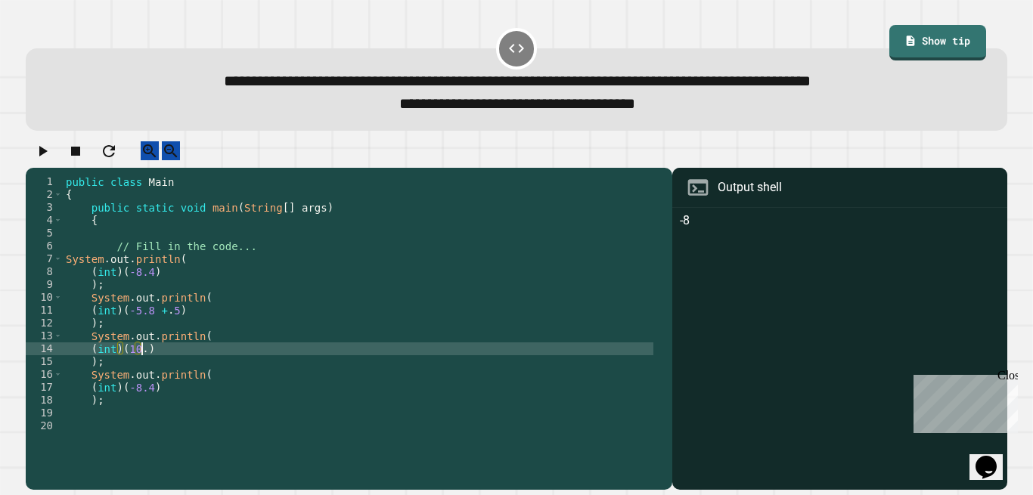
scroll to position [0, 5]
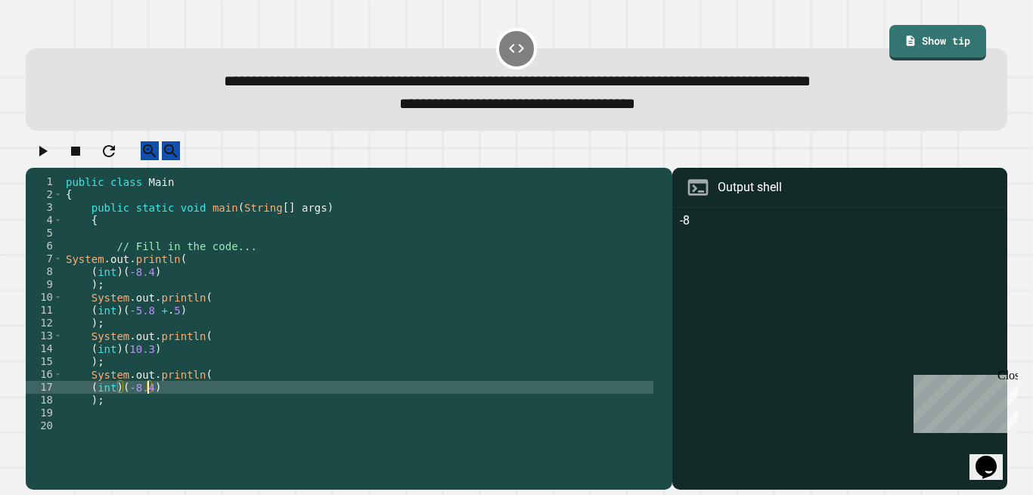
click at [148, 400] on div "public class Main { public static void main ( String [ ] args ) { // Fill in th…" at bounding box center [358, 316] width 590 height 283
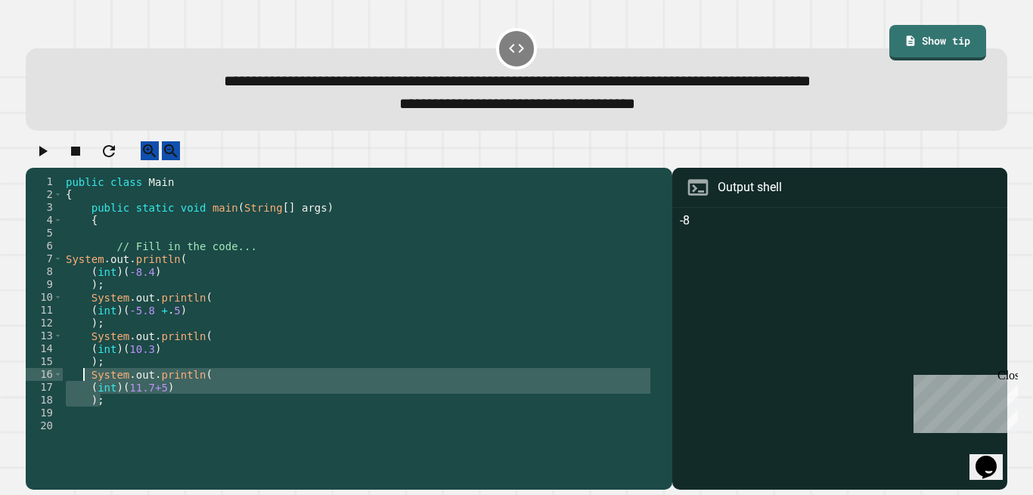
drag, startPoint x: 153, startPoint y: 419, endPoint x: 82, endPoint y: 392, distance: 75.8
click at [82, 392] on div "public class Main { public static void main ( String [ ] args ) { // Fill in th…" at bounding box center [358, 316] width 590 height 283
click at [116, 410] on div "public class Main { public static void main ( String [ ] args ) { // Fill in th…" at bounding box center [358, 303] width 590 height 257
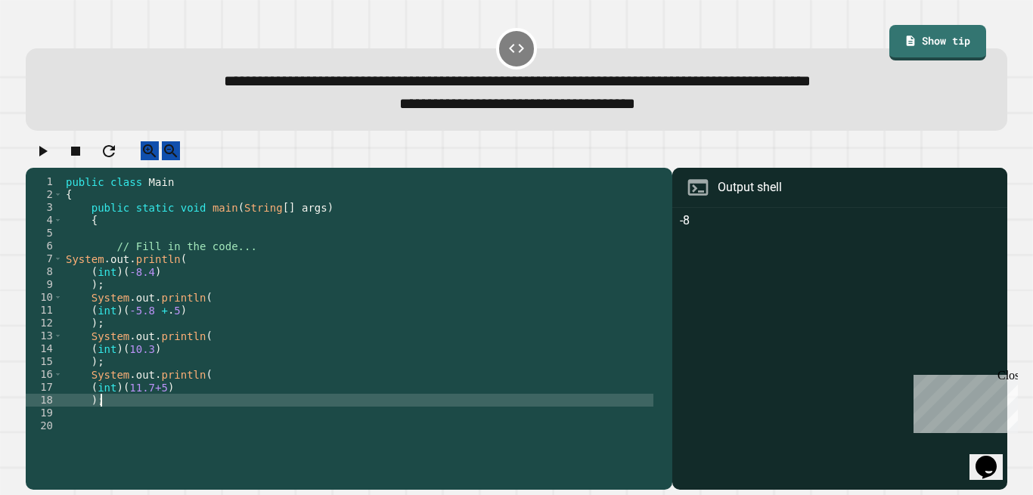
type textarea "**"
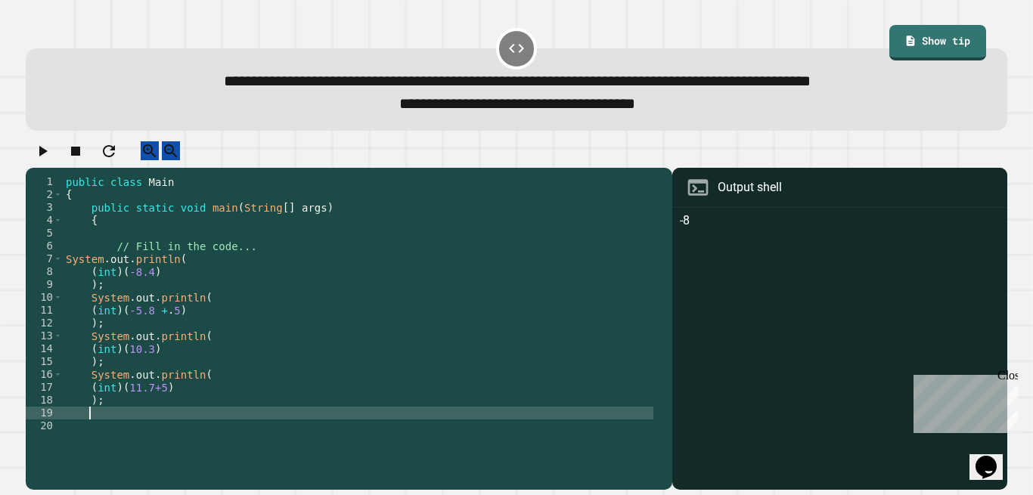
scroll to position [0, 1]
paste textarea "**"
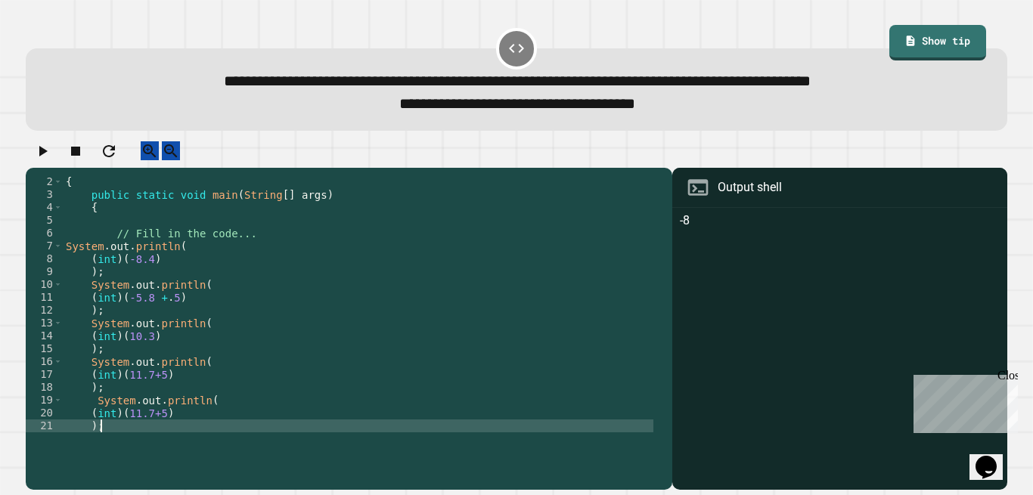
scroll to position [13, 0]
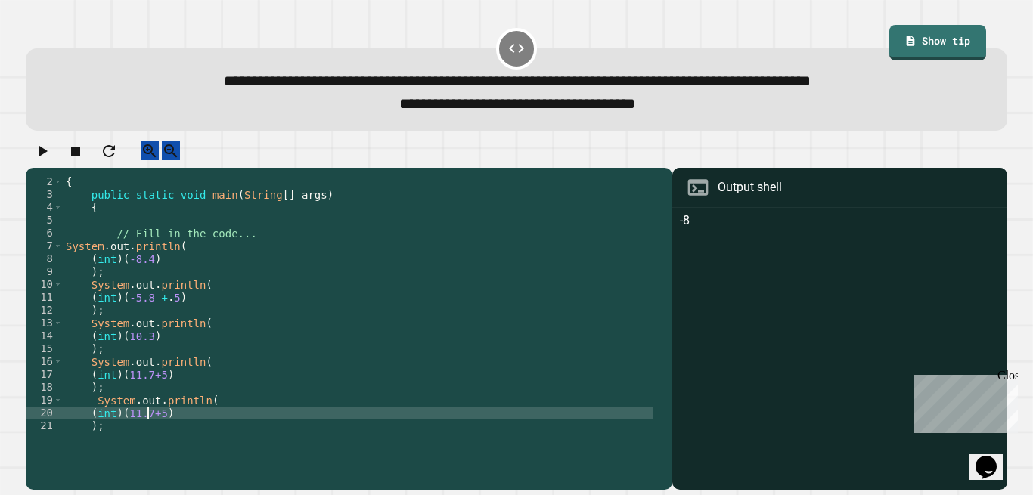
click at [149, 433] on div "{ public static void main ( String [ ] args ) { // Fill in the code... System .…" at bounding box center [358, 316] width 590 height 283
click at [46, 168] on div at bounding box center [516, 154] width 981 height 26
click at [45, 160] on button "button" at bounding box center [42, 150] width 18 height 19
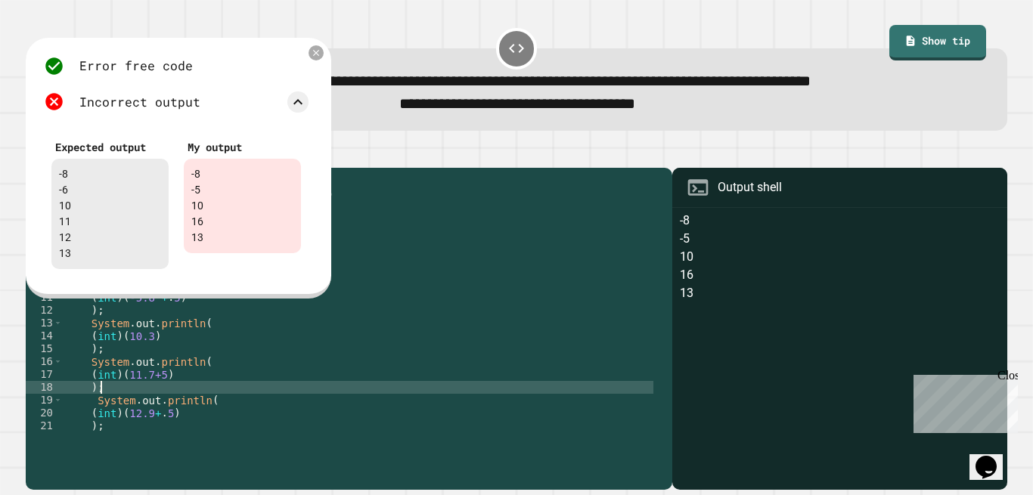
scroll to position [0, 2]
click at [152, 395] on div "{ public static void main ( String [ ] args ) { // Fill in the code... System .…" at bounding box center [358, 316] width 590 height 283
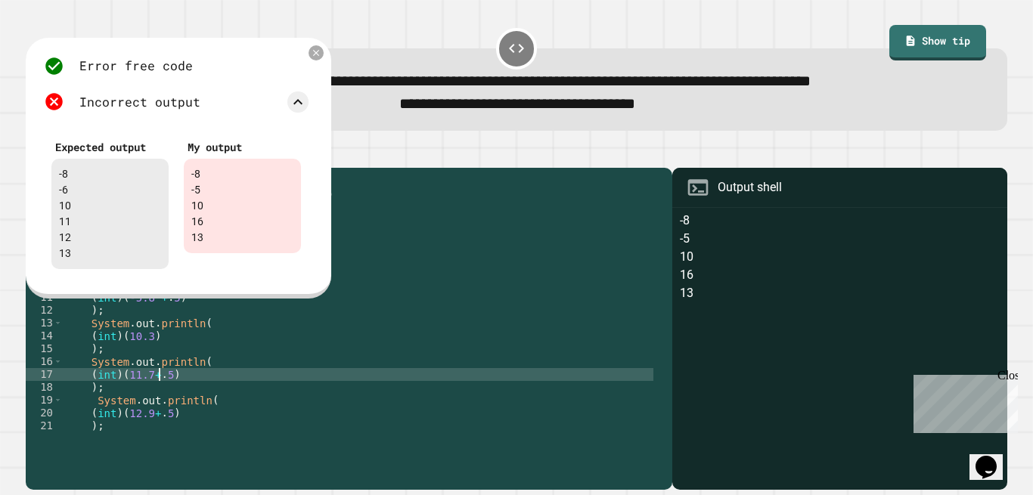
scroll to position [0, 7]
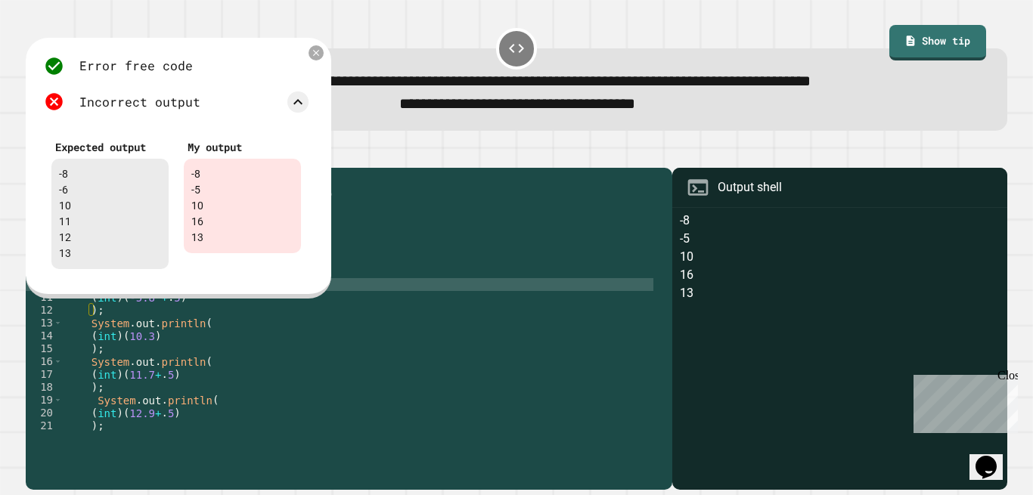
click at [405, 299] on div "{ public static void main ( String [ ] args ) { // Fill in the code... System .…" at bounding box center [358, 316] width 590 height 283
click at [320, 63] on div "Error free code -8 -5 10 16 13 Incorrect output Expected output -8 -6 10 11 12 …" at bounding box center [178, 168] width 305 height 261
click at [320, 58] on icon at bounding box center [316, 53] width 12 height 12
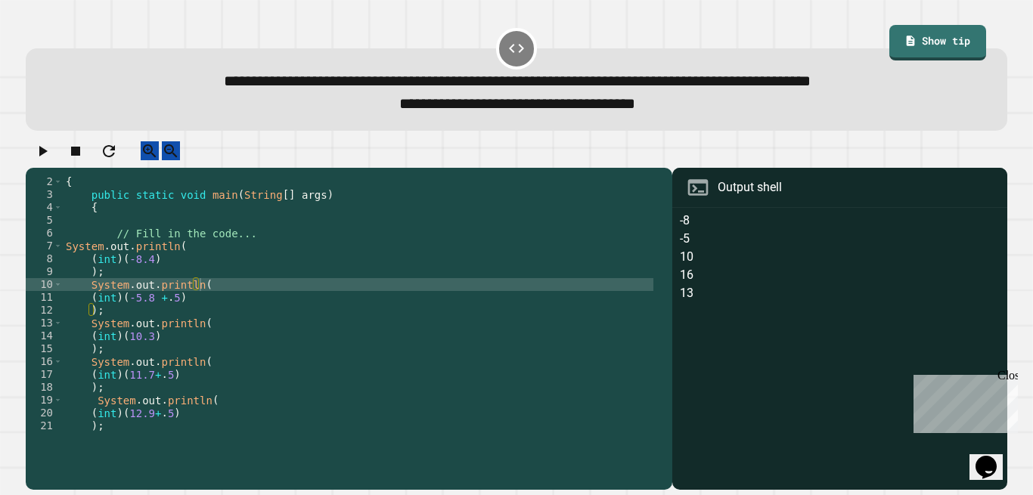
click at [51, 160] on icon "button" at bounding box center [42, 151] width 18 height 18
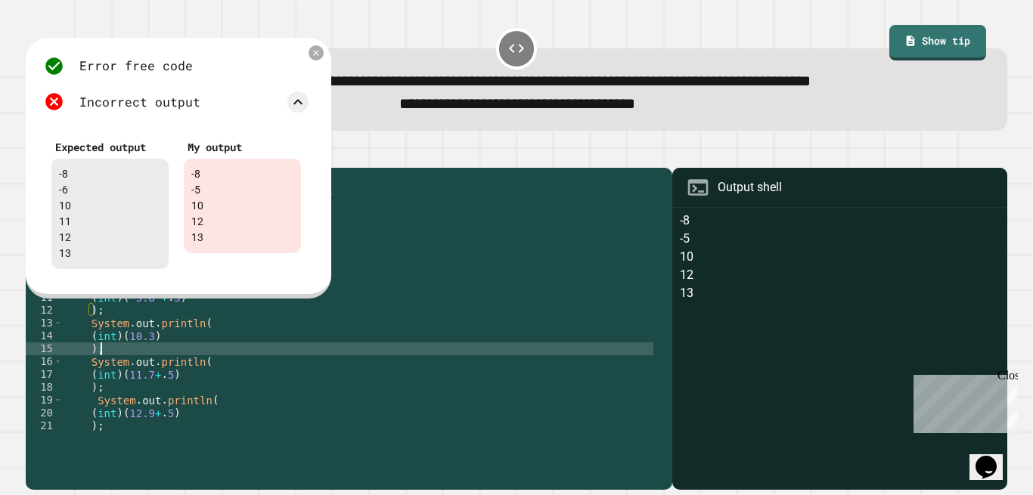
scroll to position [0, 2]
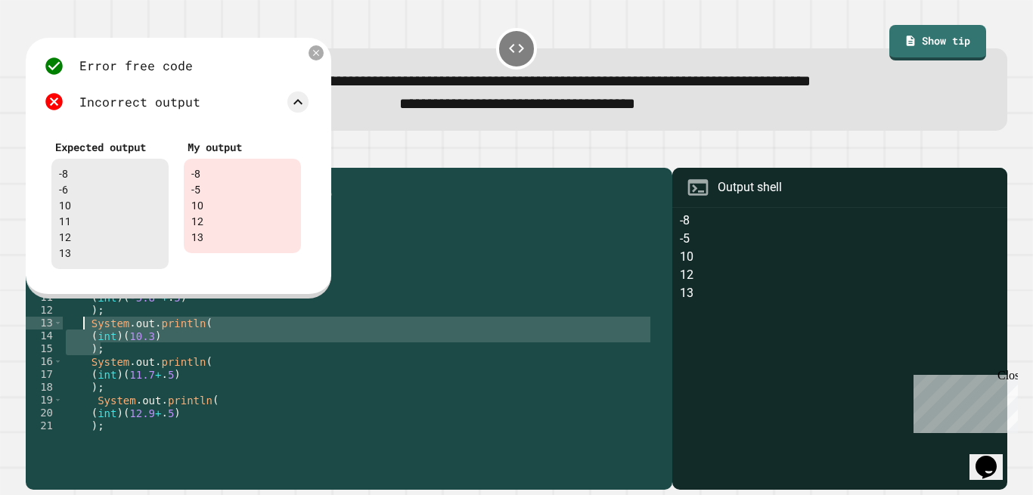
drag, startPoint x: 169, startPoint y: 364, endPoint x: 84, endPoint y: 337, distance: 88.9
click at [84, 337] on div "{ public static void main ( String [ ] args ) { // Fill in the code... System .…" at bounding box center [358, 316] width 590 height 283
click at [137, 358] on div "{ public static void main ( String [ ] args ) { // Fill in the code... System .…" at bounding box center [358, 303] width 590 height 257
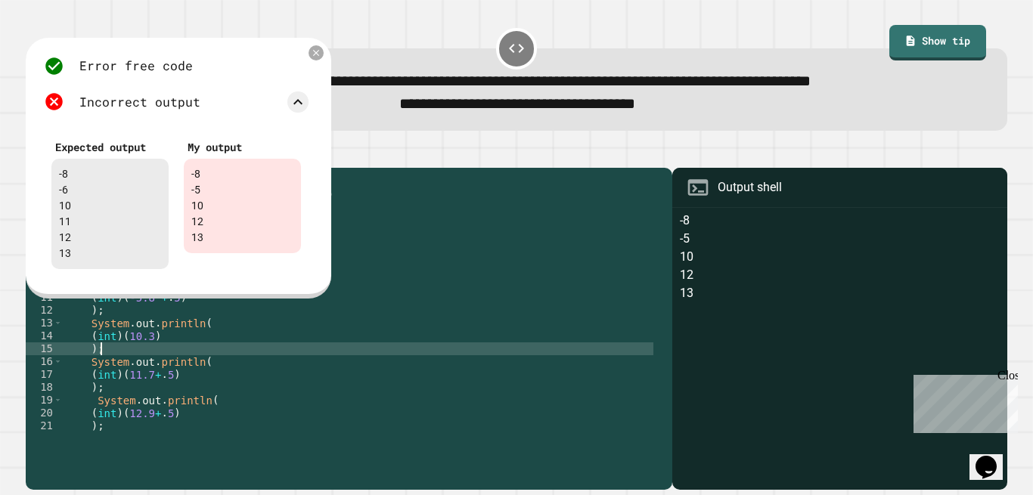
type textarea "**"
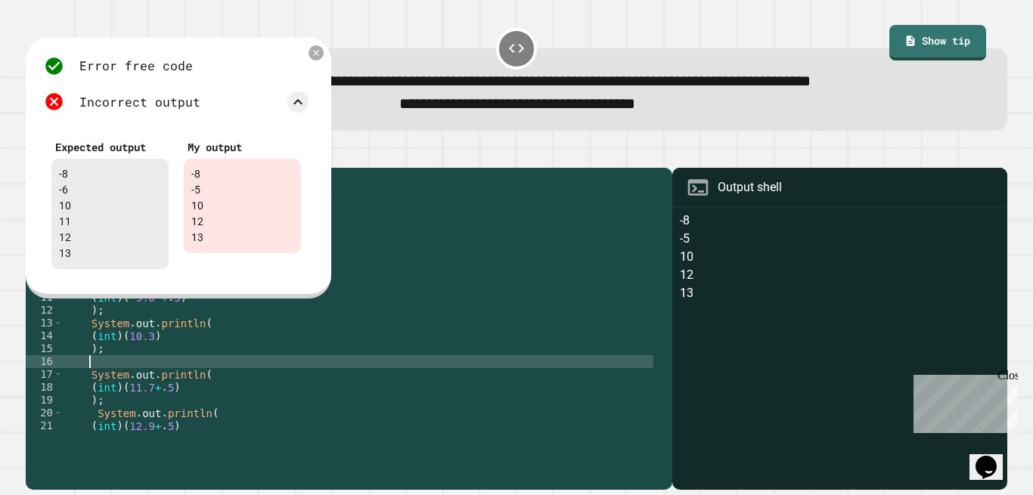
scroll to position [0, 1]
paste textarea "**"
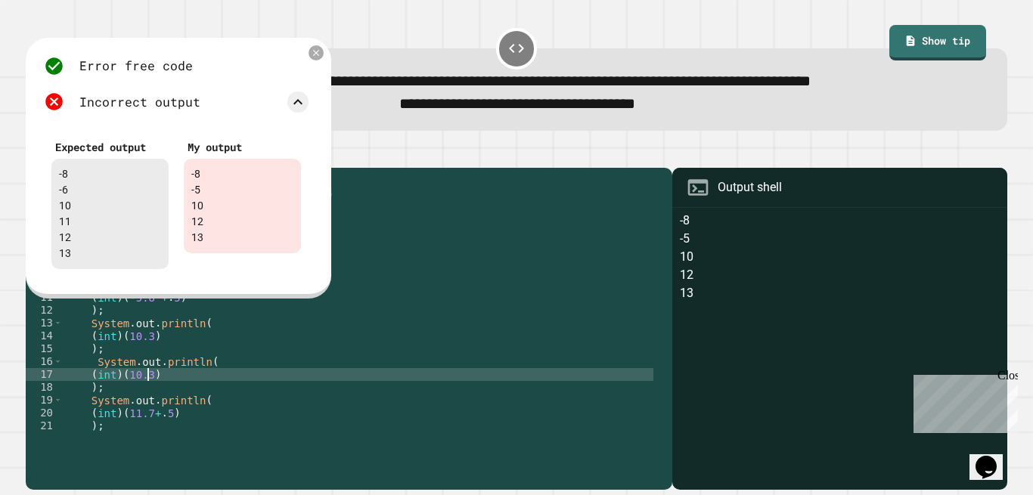
click at [146, 384] on div "{ public static void main ( String [ ] args ) { // Fill in the code... System .…" at bounding box center [358, 316] width 590 height 283
click at [310, 54] on icon at bounding box center [316, 53] width 12 height 12
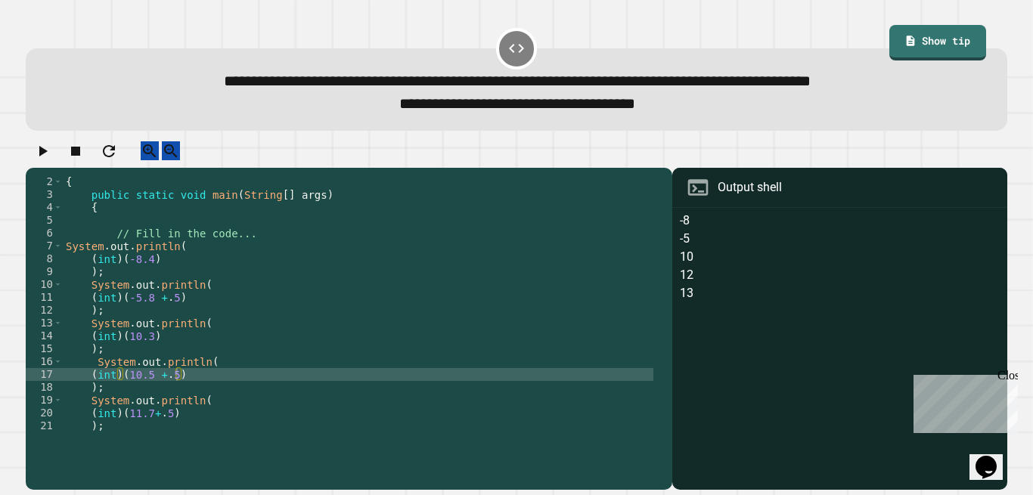
click at [51, 160] on icon "button" at bounding box center [42, 151] width 18 height 18
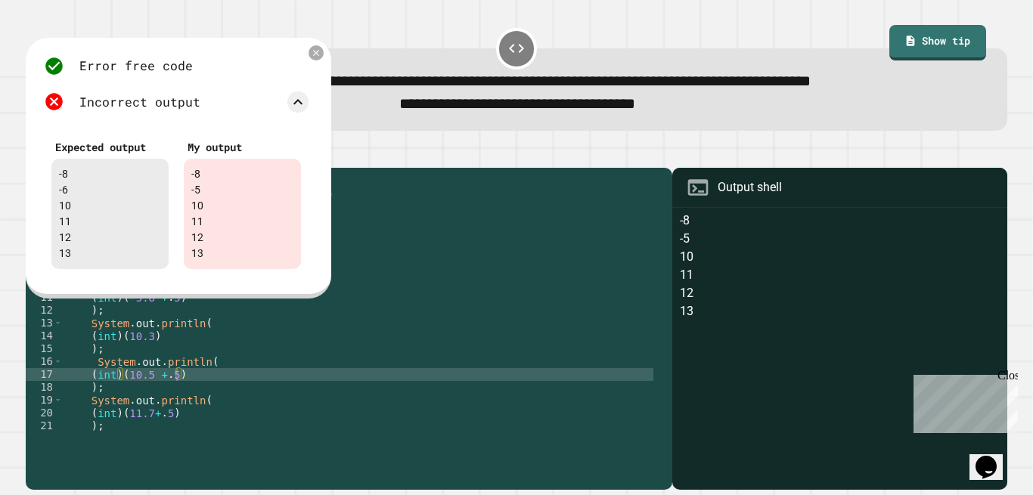
click at [225, 324] on div "{ public static void main ( String [ ] args ) { // Fill in the code... System .…" at bounding box center [358, 316] width 590 height 283
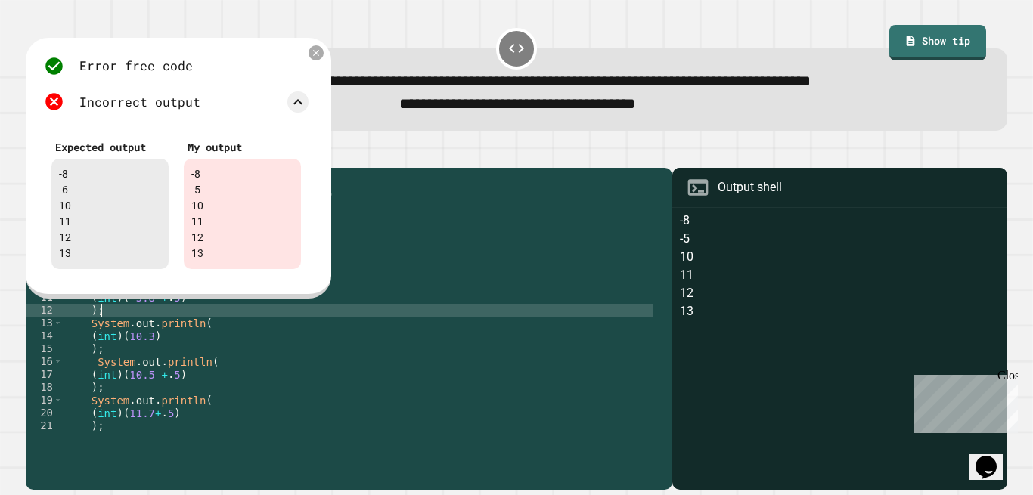
scroll to position [0, 2]
click at [324, 57] on div at bounding box center [316, 53] width 18 height 18
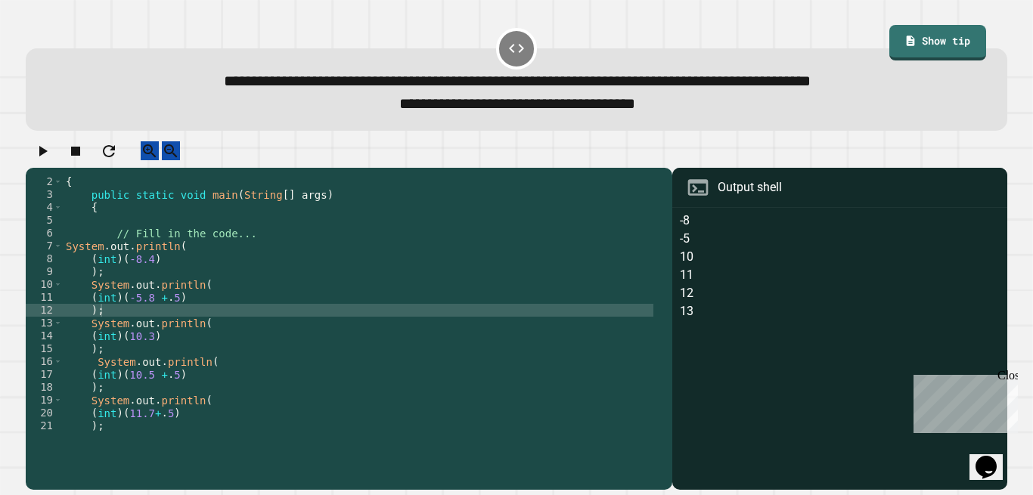
click at [163, 312] on div "{ public static void main ( String [ ] args ) { // Fill in the code... System .…" at bounding box center [358, 316] width 590 height 283
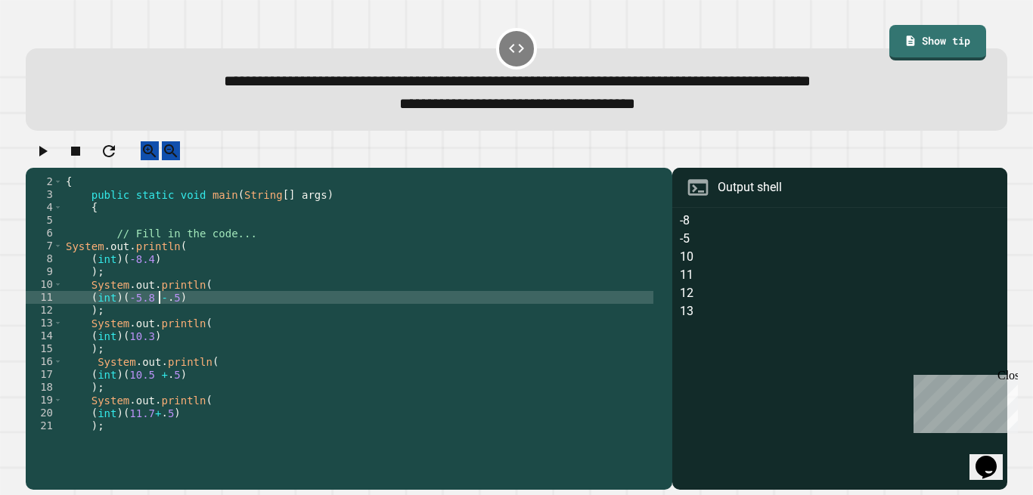
scroll to position [0, 8]
type textarea "**********"
click at [51, 160] on icon "button" at bounding box center [42, 151] width 18 height 18
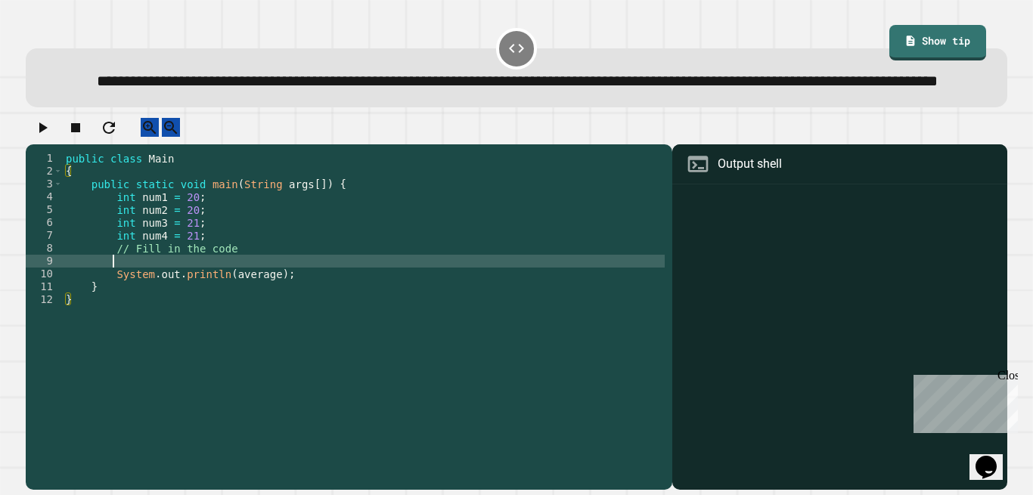
click at [184, 297] on div "public class Main { public static void main ( String args [ ]) { int num1 = 20 …" at bounding box center [364, 293] width 602 height 283
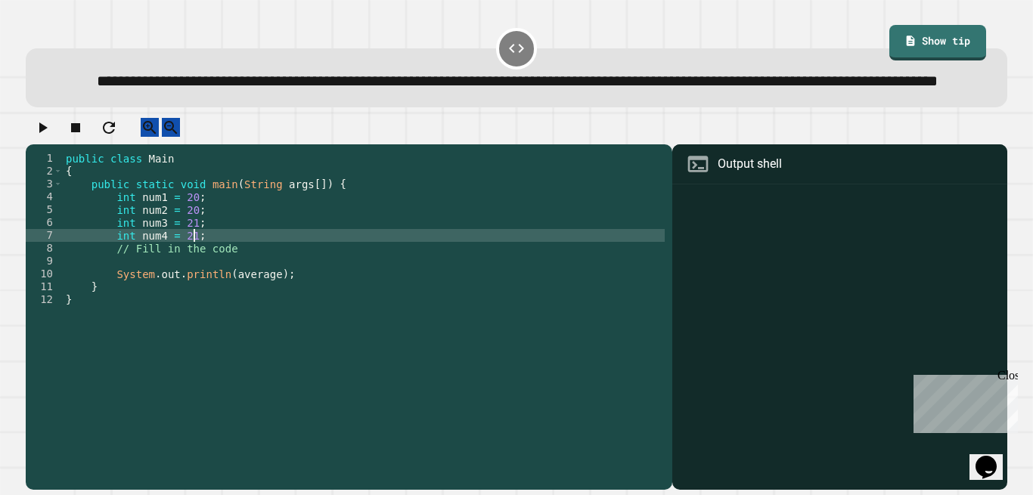
click at [228, 278] on div "public class Main { public static void main ( String args [ ]) { int num1 = 20 …" at bounding box center [364, 293] width 602 height 283
type textarea "**********"
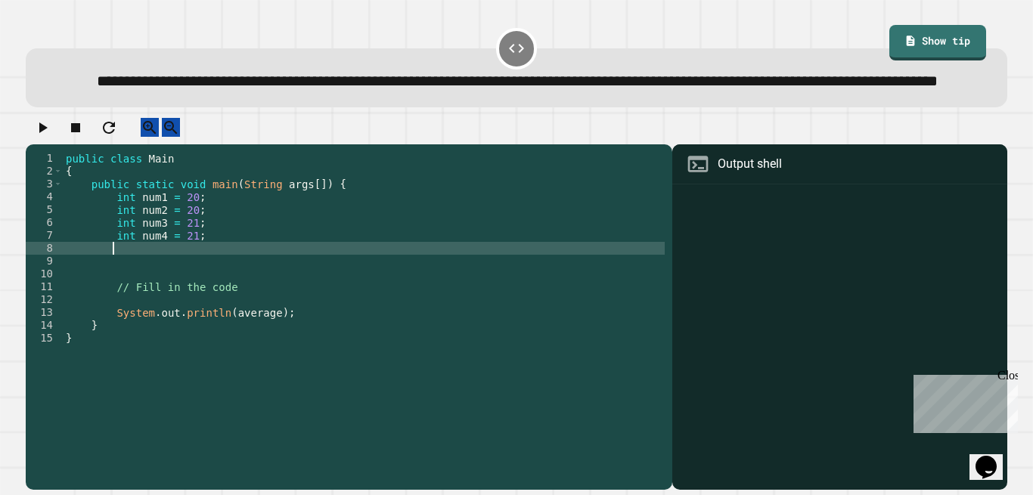
click at [190, 286] on div "public class Main { public static void main ( String args [ ]) { int num1 = 20 …" at bounding box center [364, 293] width 602 height 283
type textarea "*"
click at [212, 286] on div "public class Main { public static void main ( String args [ ]) { int num1 = 20 …" at bounding box center [364, 293] width 602 height 283
click at [278, 291] on div "public class Main { public static void main ( String args [ ]) { int num1 = 20 …" at bounding box center [364, 293] width 602 height 283
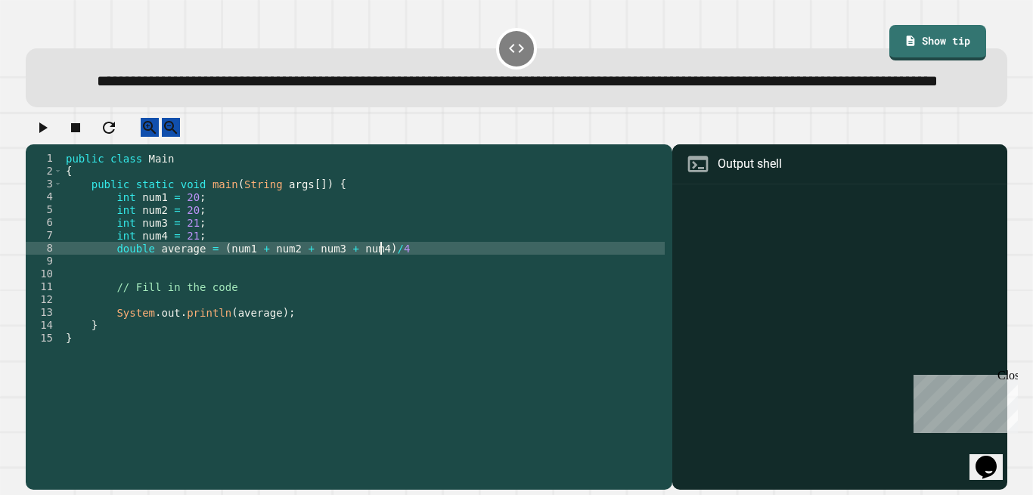
scroll to position [0, 22]
click at [51, 137] on icon "button" at bounding box center [42, 128] width 18 height 18
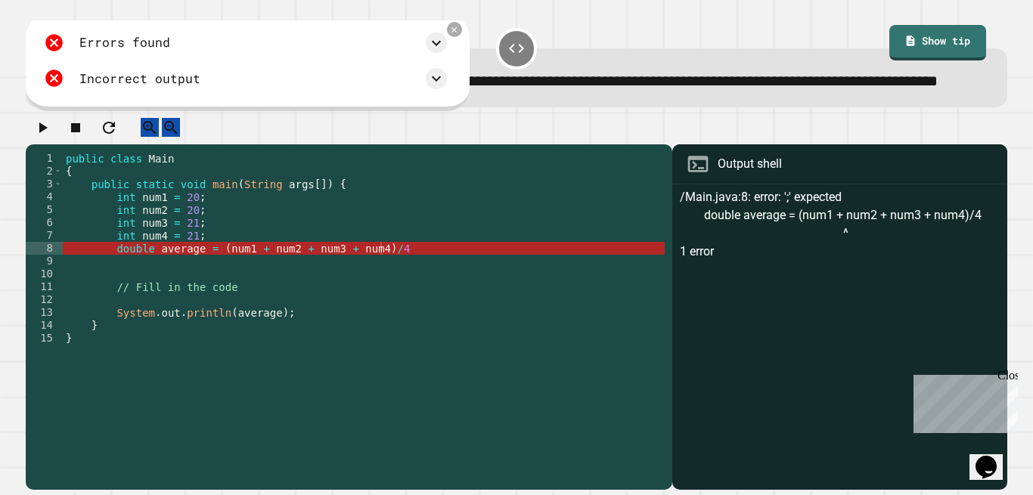
click at [543, 290] on div "public class Main { public static void main ( String args [ ]) { int num1 = 20 …" at bounding box center [364, 293] width 602 height 283
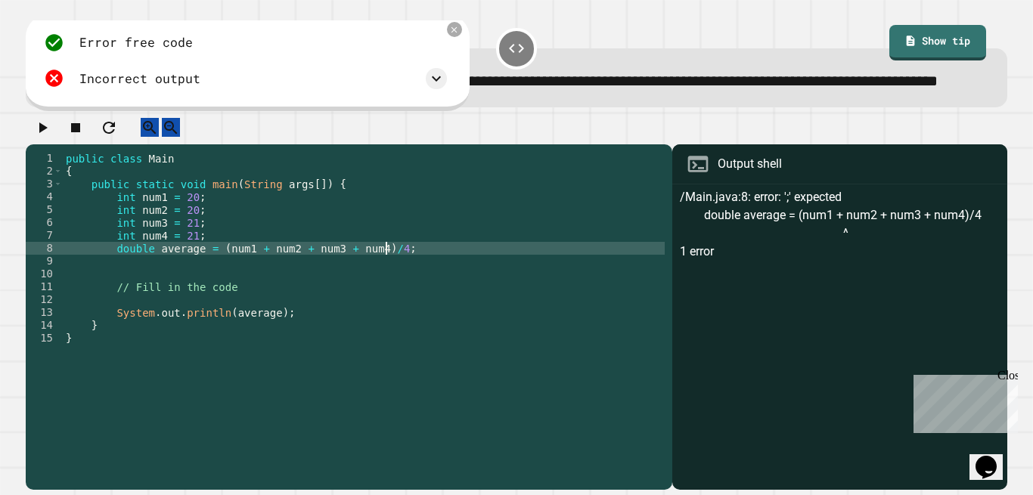
click at [43, 137] on icon "button" at bounding box center [42, 128] width 18 height 18
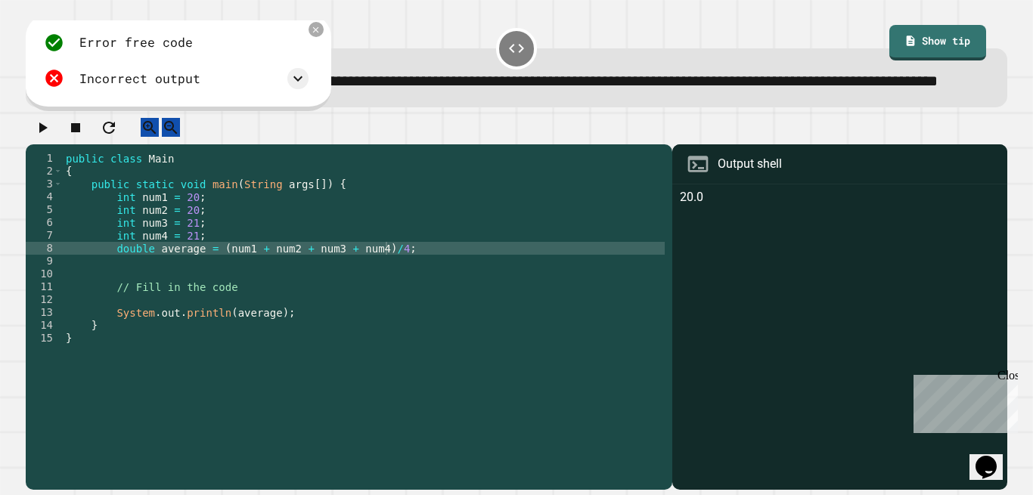
click at [550, 144] on div at bounding box center [516, 131] width 981 height 26
click at [322, 37] on div at bounding box center [315, 29] width 15 height 15
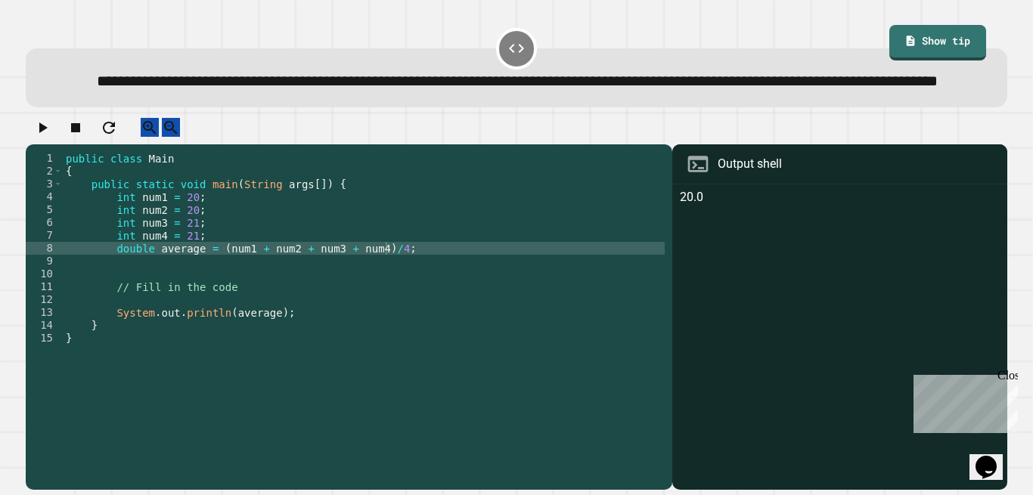
click at [46, 133] on icon "button" at bounding box center [43, 127] width 8 height 11
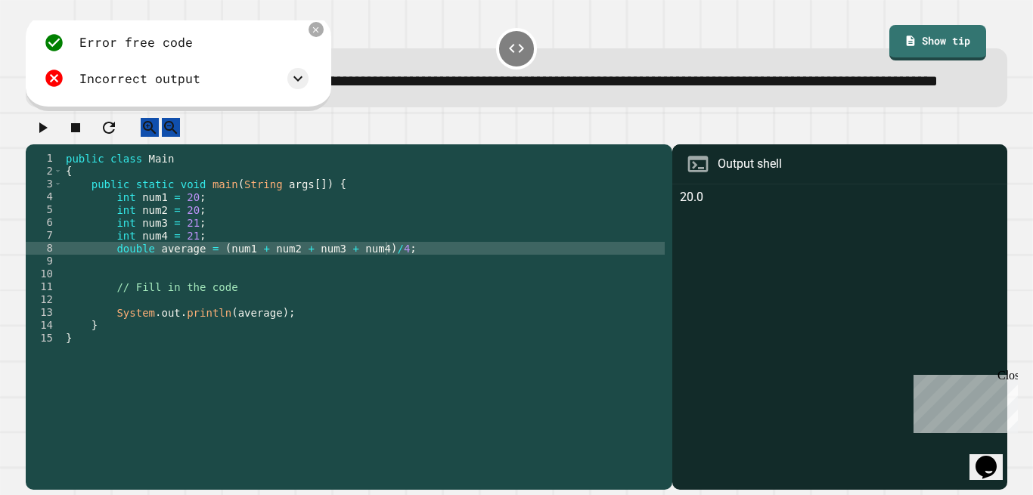
click at [293, 88] on icon at bounding box center [298, 79] width 18 height 18
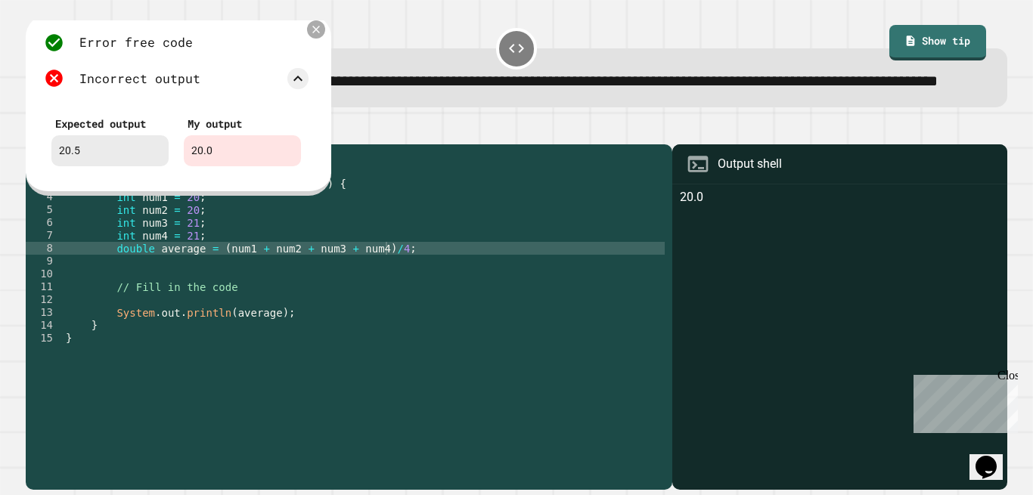
click at [316, 36] on icon at bounding box center [316, 29] width 12 height 12
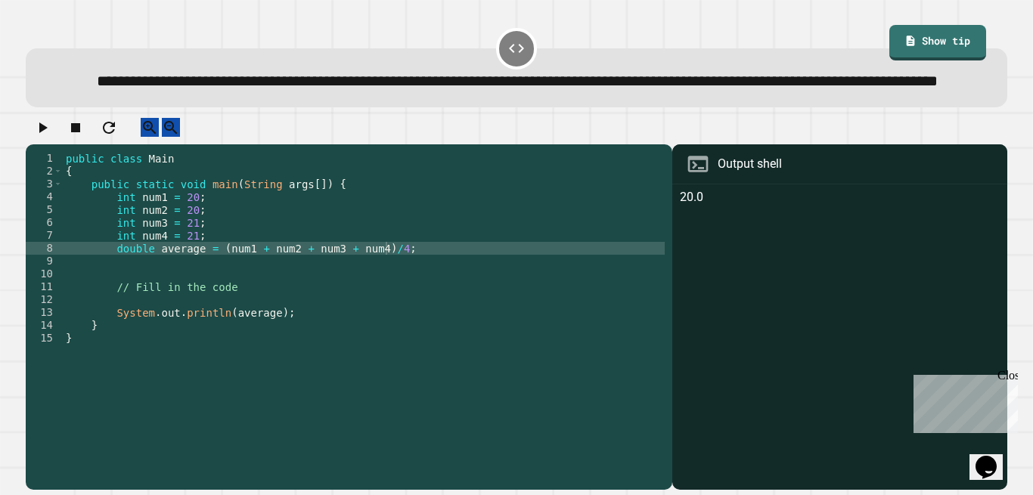
click at [370, 287] on div "public class Main { public static void main ( String args [ ]) { int num1 = 20 …" at bounding box center [364, 293] width 602 height 283
click at [51, 137] on icon "button" at bounding box center [42, 128] width 18 height 18
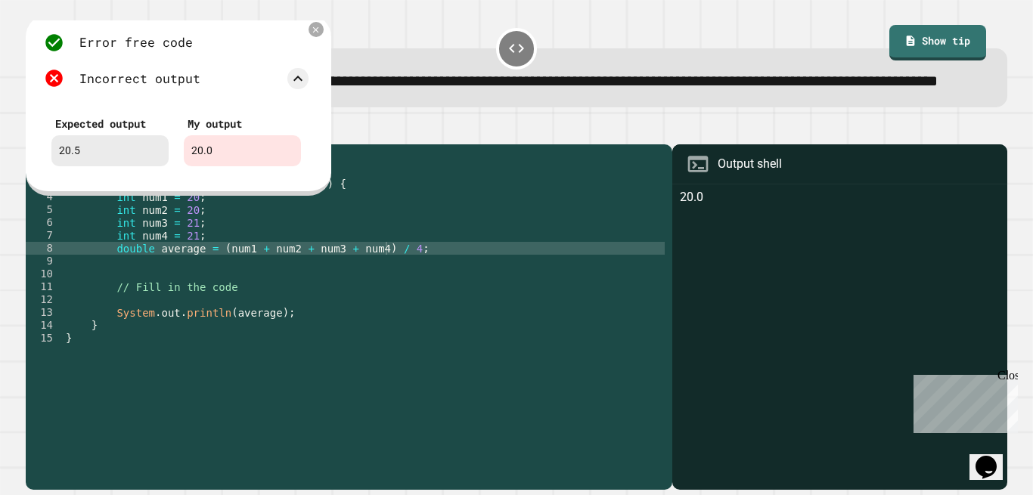
scroll to position [0, 11]
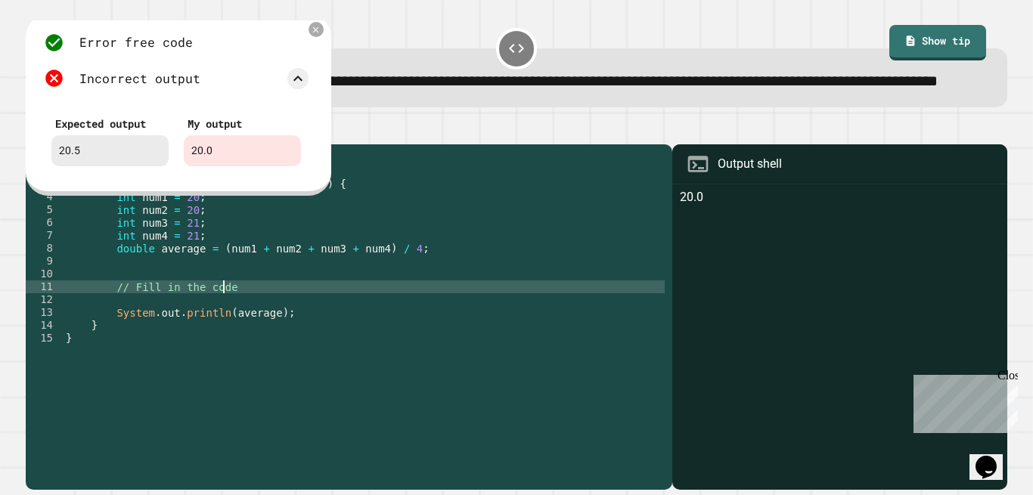
click at [424, 320] on div "public class Main { public static void main ( String args [ ]) { int num1 = 20 …" at bounding box center [364, 293] width 602 height 283
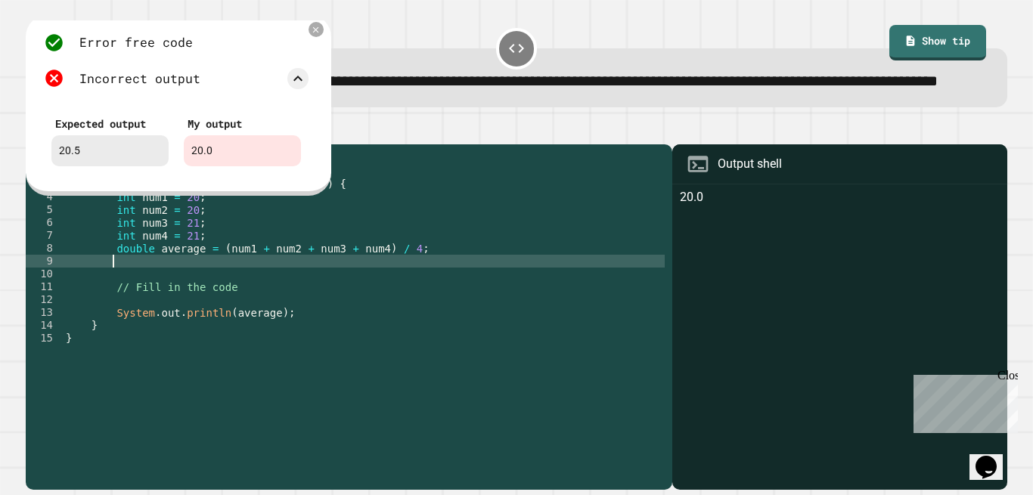
click at [376, 301] on div "public class Main { public static void main ( String args [ ]) { int num1 = 20 …" at bounding box center [364, 293] width 602 height 283
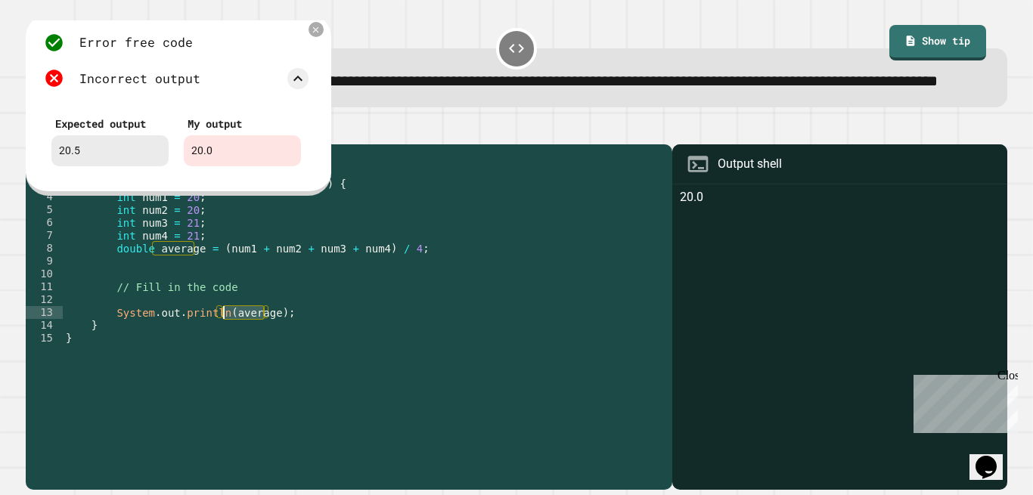
drag, startPoint x: 266, startPoint y: 348, endPoint x: 224, endPoint y: 353, distance: 42.7
click at [224, 353] on div "public class Main { public static void main ( String args [ ]) { int num1 = 20 …" at bounding box center [364, 293] width 602 height 283
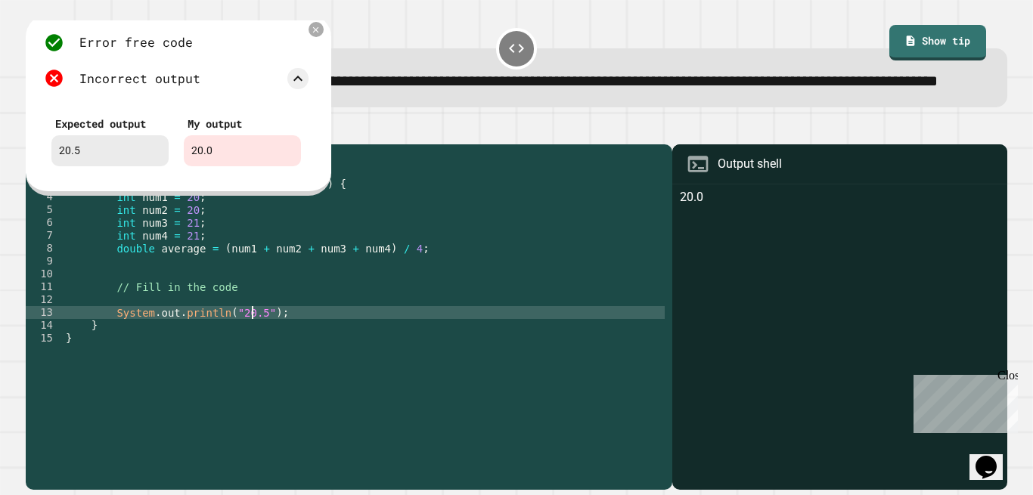
scroll to position [0, 14]
type textarea "**********"
click at [314, 38] on div at bounding box center [316, 30] width 16 height 16
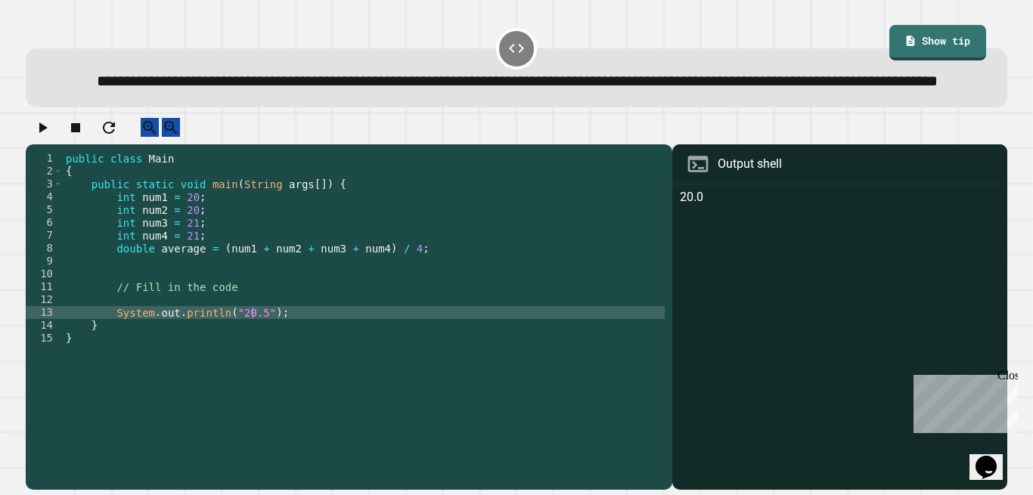
click at [45, 137] on icon "button" at bounding box center [42, 128] width 18 height 18
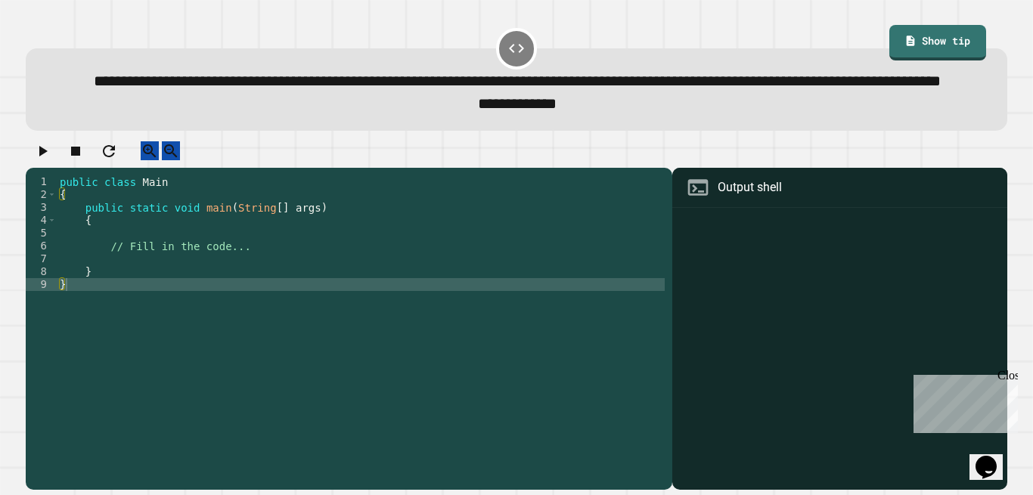
click at [242, 268] on div "public class Main { public static void main ( String [ ] args ) { // Fill in th…" at bounding box center [361, 303] width 608 height 257
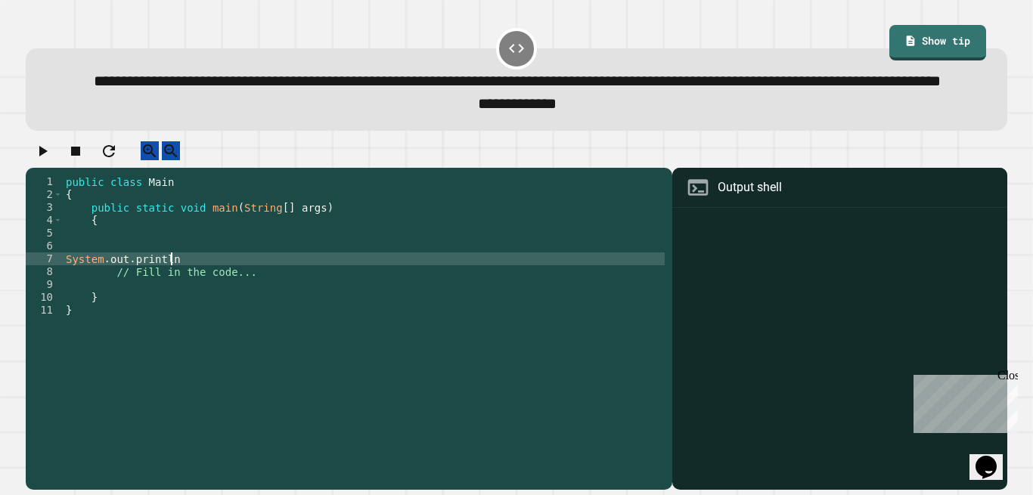
scroll to position [0, 7]
click at [240, 288] on div "public class Main { public static void main ( String [ ] args ) { System . out …" at bounding box center [364, 303] width 602 height 257
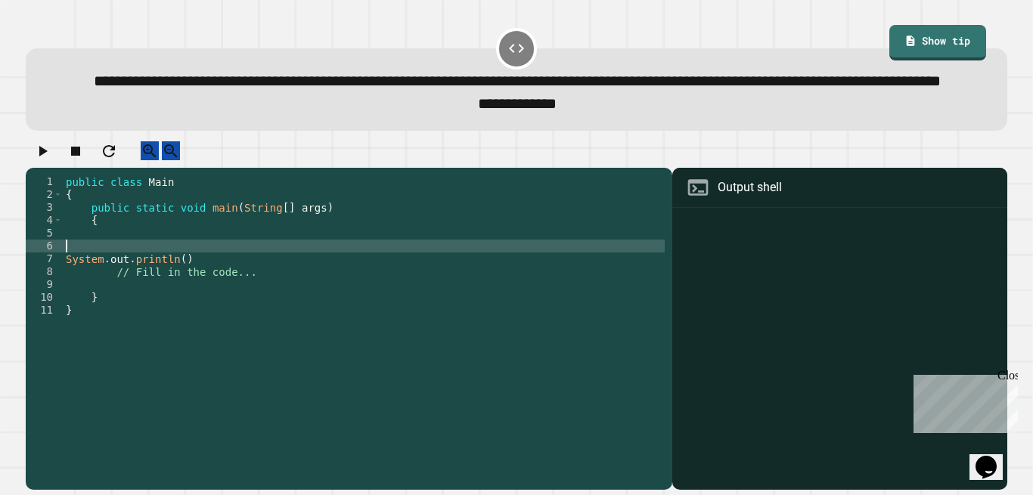
click at [240, 293] on div "public class Main { public static void main ( String [ ] args ) { System . out …" at bounding box center [364, 303] width 602 height 257
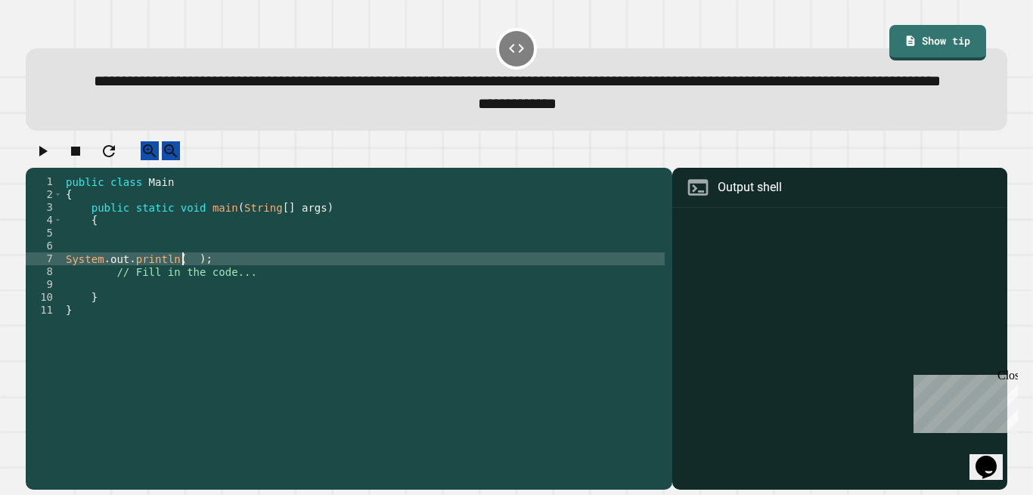
scroll to position [0, 8]
drag, startPoint x: 60, startPoint y: 297, endPoint x: 249, endPoint y: 296, distance: 189.7
click at [249, 296] on div "**********" at bounding box center [345, 290] width 639 height 231
drag, startPoint x: 249, startPoint y: 296, endPoint x: 209, endPoint y: 298, distance: 40.9
click at [209, 298] on div "public class Main { public static void main ( String [ ] args ) { System . out …" at bounding box center [364, 303] width 602 height 257
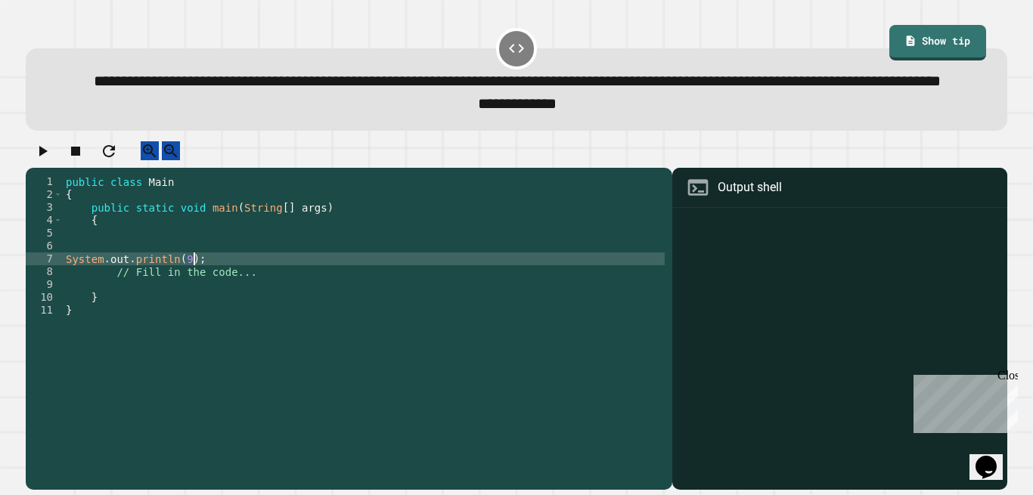
click at [209, 298] on div "public class Main { public static void main ( String [ ] args ) { System . out …" at bounding box center [364, 303] width 602 height 257
click at [178, 298] on div "public class Main { public static void main ( String [ ] args ) { System . out …" at bounding box center [364, 303] width 602 height 257
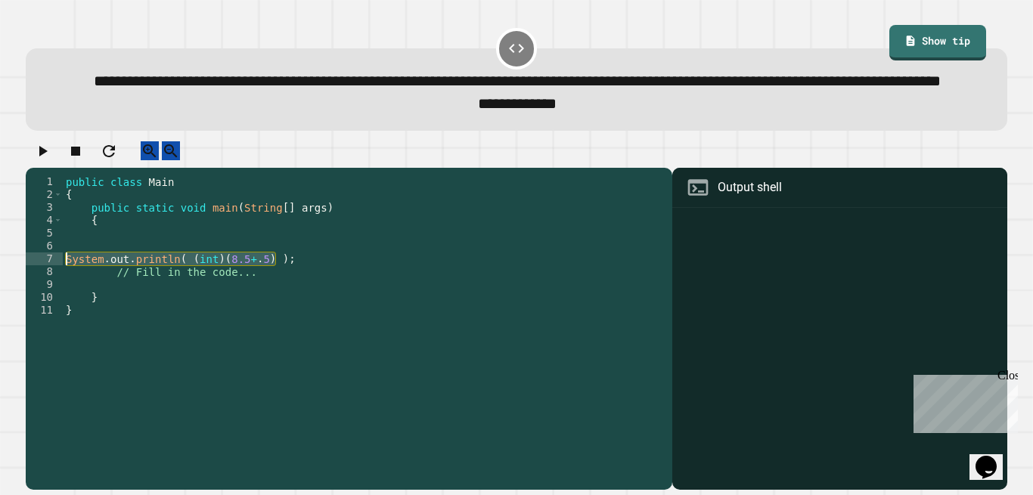
drag, startPoint x: 286, startPoint y: 296, endPoint x: 57, endPoint y: 299, distance: 229.1
click at [57, 299] on div "**********" at bounding box center [345, 290] width 639 height 231
type textarea "**********"
click at [292, 295] on div "public class Main { public static void main ( String [ ] args ) { System . out …" at bounding box center [364, 290] width 602 height 231
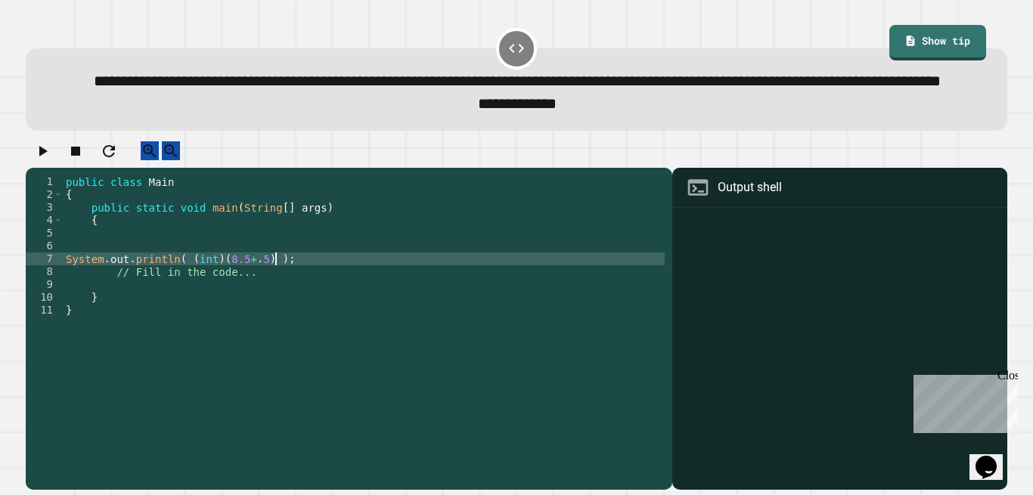
scroll to position [0, 0]
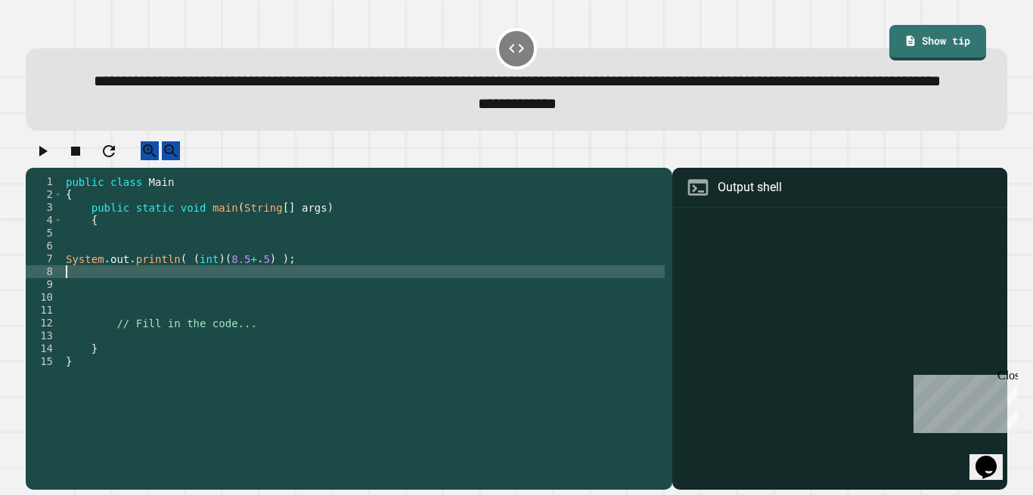
click at [87, 314] on div "public class Main { public static void main ( String [ ] args ) { System . out …" at bounding box center [364, 303] width 602 height 257
paste textarea "**********"
type textarea "**********"
click at [82, 324] on div "public class Main { public static void main ( String [ ] args ) { System . out …" at bounding box center [364, 303] width 602 height 257
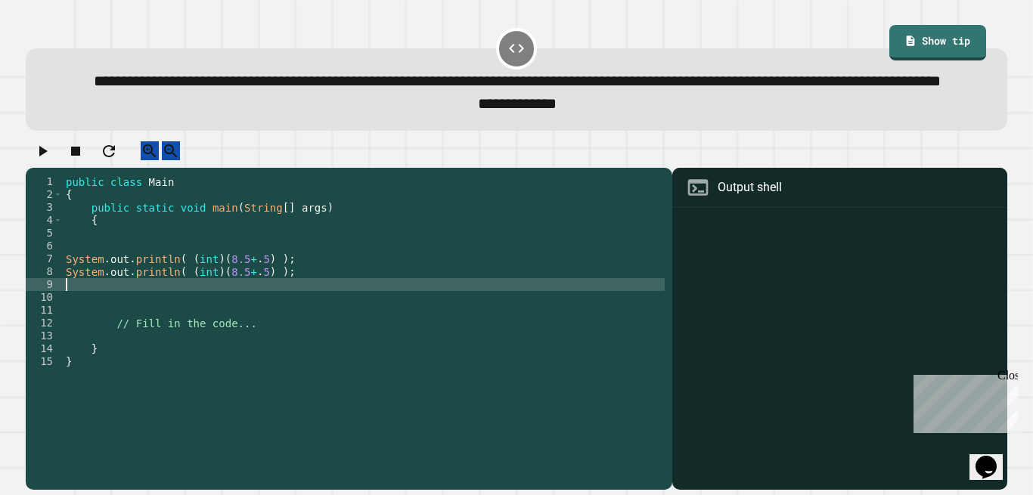
paste textarea "**********"
click at [233, 310] on div "public class Main { public static void main ( String [ ] args ) { System . out …" at bounding box center [364, 303] width 602 height 257
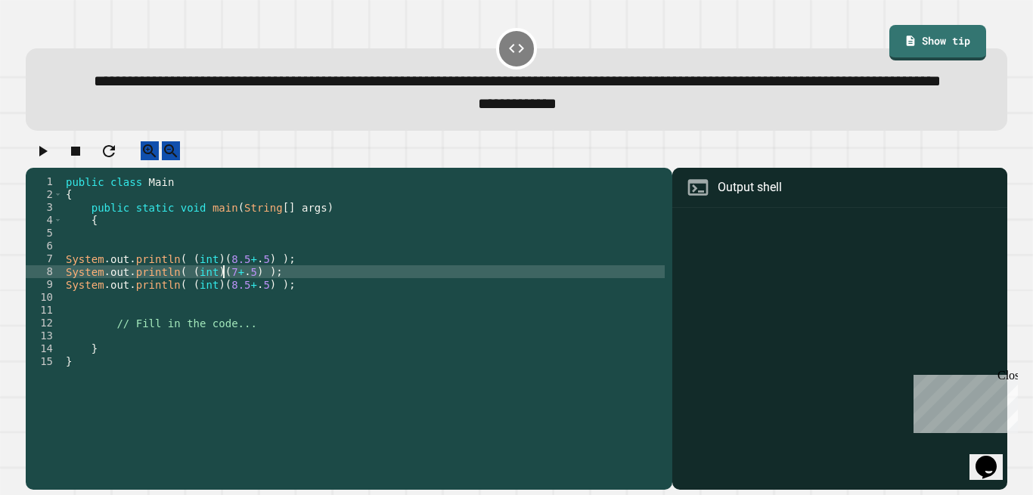
scroll to position [0, 12]
click at [229, 327] on div "public class Main { public static void main ( String [ ] args ) { System . out …" at bounding box center [364, 303] width 602 height 257
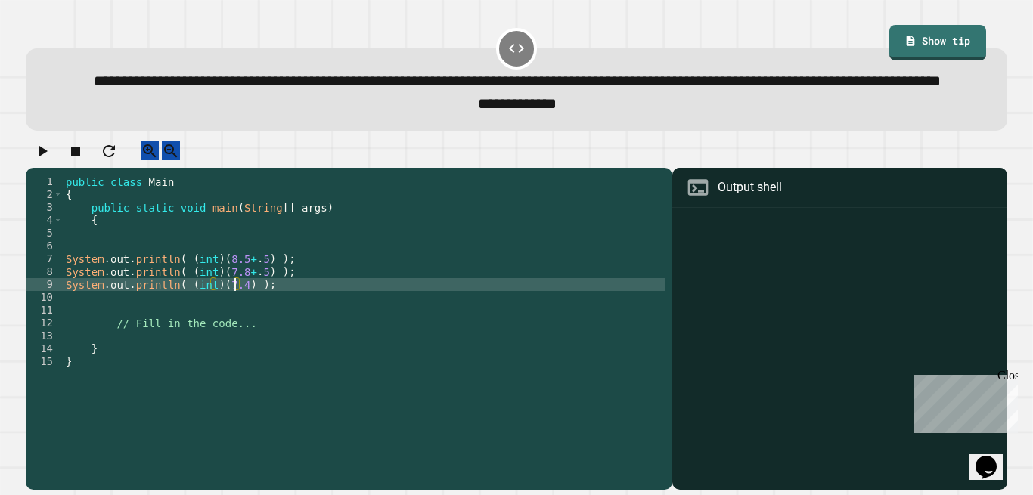
click at [51, 160] on icon "button" at bounding box center [42, 151] width 18 height 18
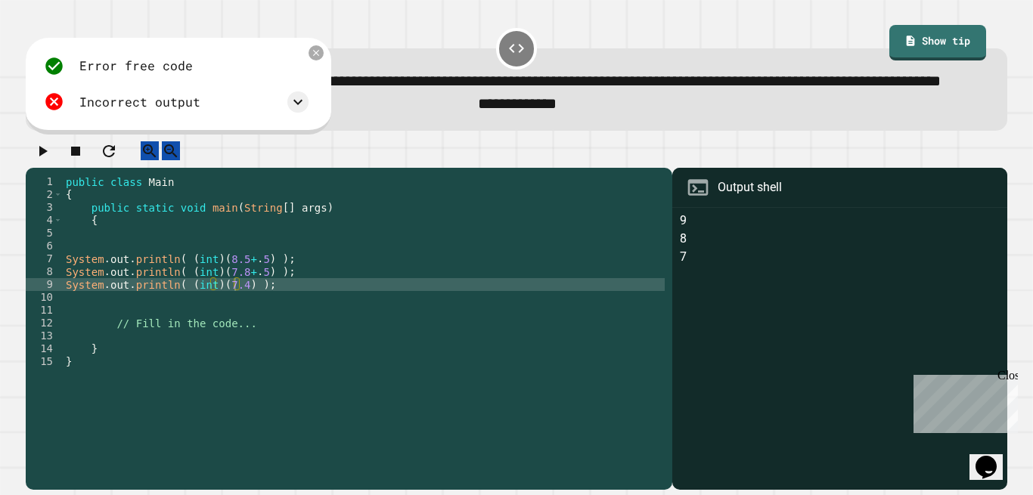
click at [293, 111] on icon at bounding box center [298, 102] width 18 height 18
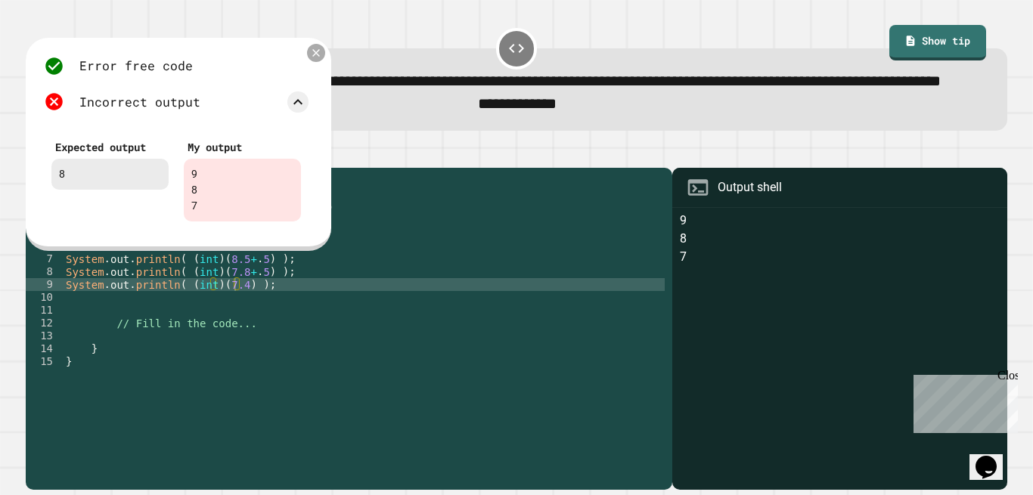
click at [321, 59] on icon at bounding box center [316, 53] width 12 height 12
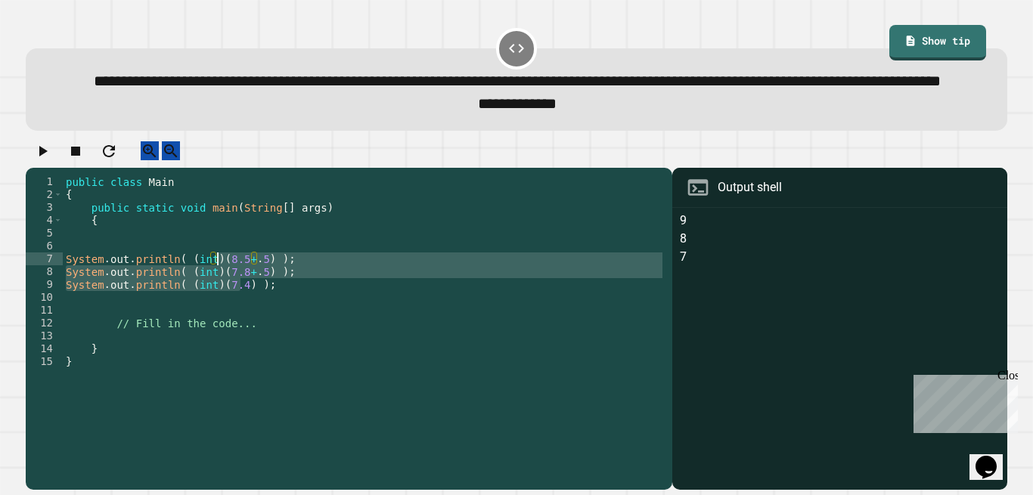
drag, startPoint x: 242, startPoint y: 326, endPoint x: 219, endPoint y: 299, distance: 35.4
click at [219, 299] on div "public class Main { public static void main ( String [ ] args ) { System . out …" at bounding box center [364, 303] width 602 height 257
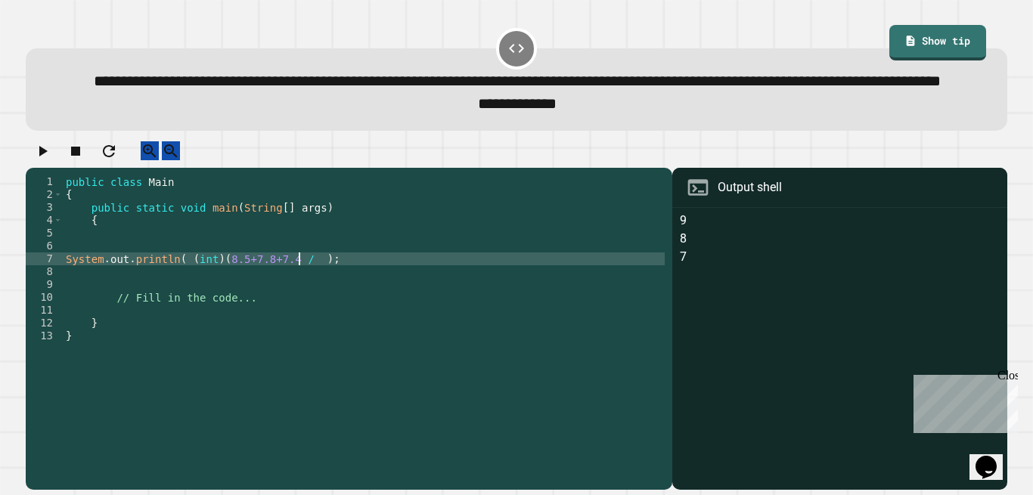
scroll to position [0, 17]
click at [287, 295] on div "public class Main { public static void main ( String [ ] args ) { System . out …" at bounding box center [364, 303] width 602 height 257
click at [217, 298] on div "public class Main { public static void main ( String [ ] args ) { System . out …" at bounding box center [364, 303] width 602 height 257
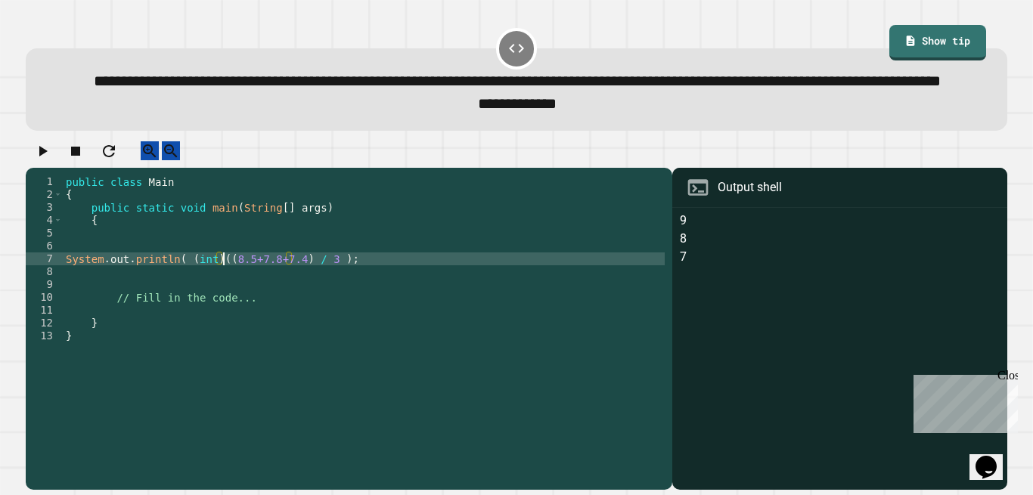
click at [48, 156] on icon "button" at bounding box center [43, 151] width 8 height 11
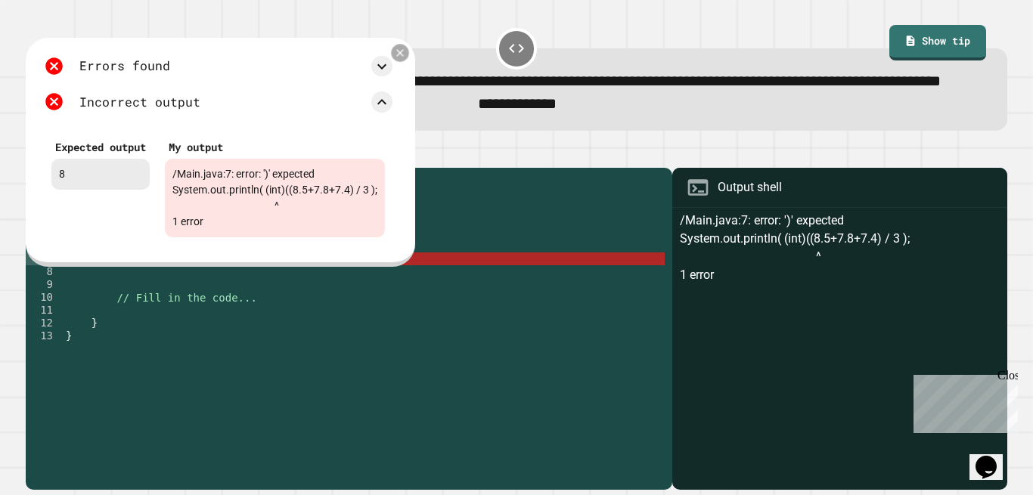
click at [403, 59] on icon at bounding box center [400, 53] width 12 height 12
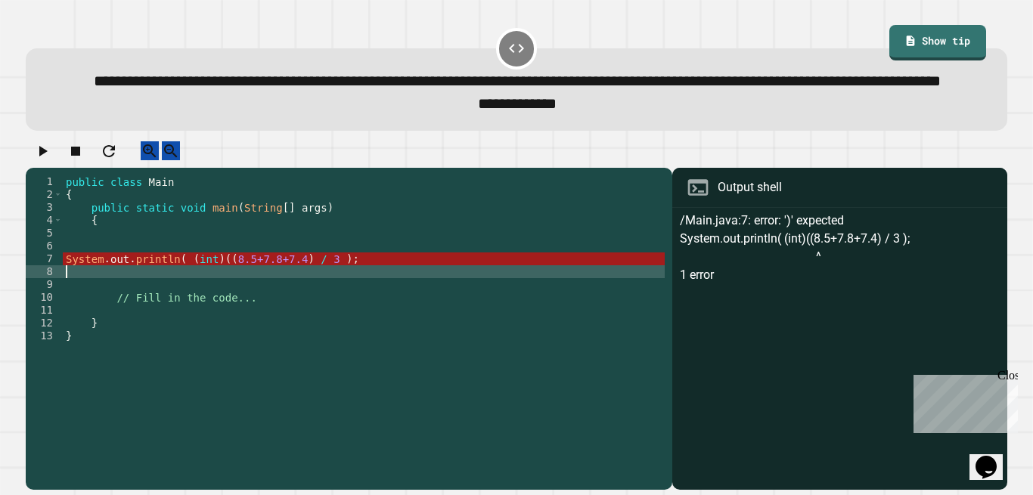
scroll to position [0, 0]
click at [244, 307] on div "public class Main { public static void main ( String [ ] args ) { System . out …" at bounding box center [364, 303] width 602 height 257
click at [240, 299] on div "public class Main { public static void main ( String [ ] args ) { System . out …" at bounding box center [364, 303] width 602 height 257
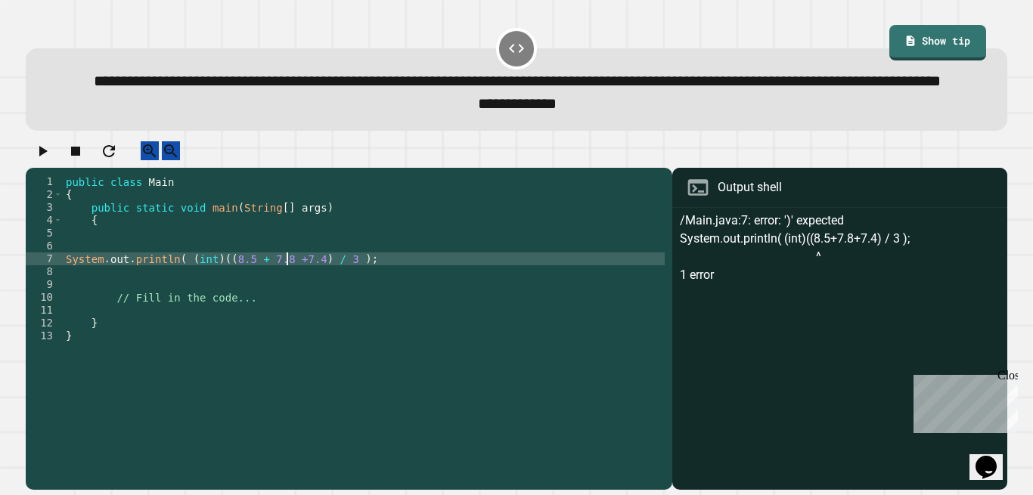
scroll to position [0, 17]
click at [187, 303] on div "public class Main { public static void main ( String [ ] args ) { System . out …" at bounding box center [364, 303] width 602 height 257
click at [346, 297] on div "public class Main { public static void main ( String [ ] args ) { System . out …" at bounding box center [364, 303] width 602 height 257
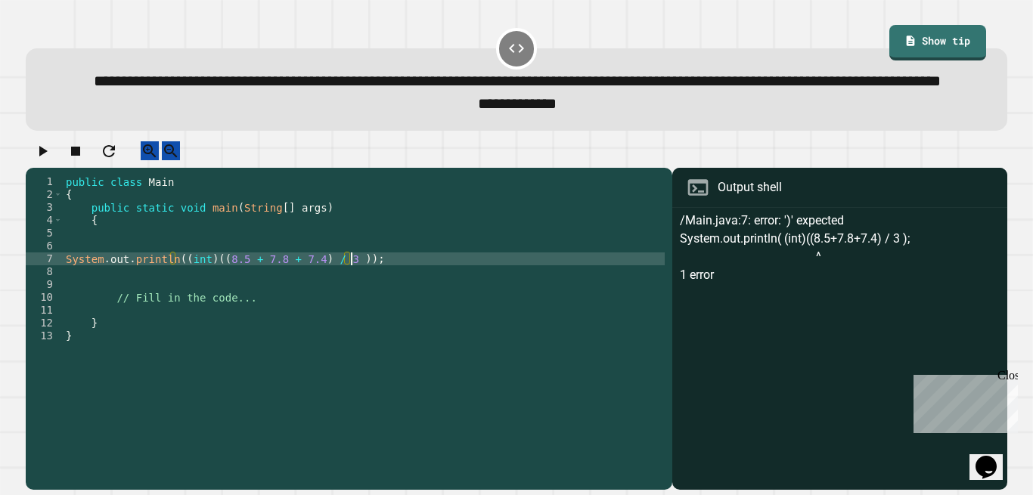
click at [48, 156] on icon "button" at bounding box center [43, 151] width 8 height 11
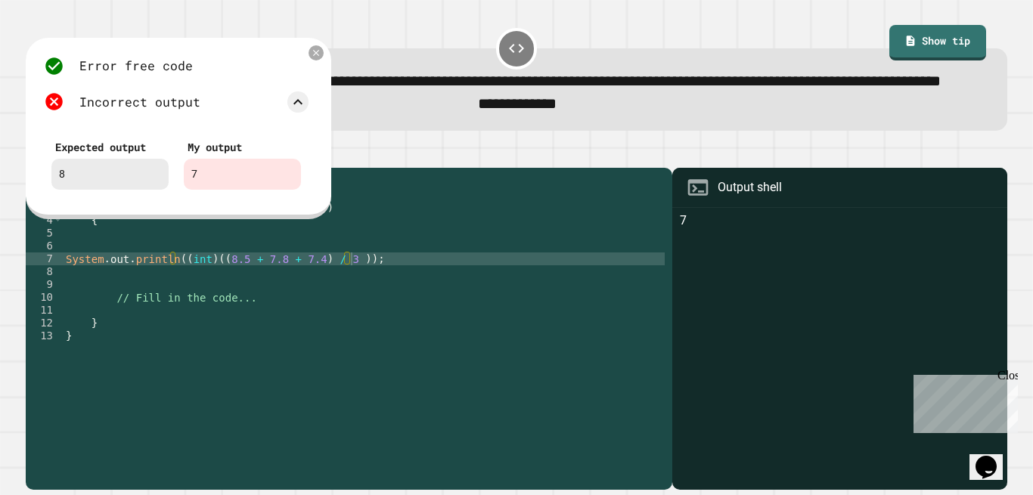
click at [342, 300] on div "public class Main { public static void main ( String [ ] args ) { System . out …" at bounding box center [364, 303] width 602 height 257
type textarea "**********"
click at [314, 59] on icon at bounding box center [316, 53] width 12 height 12
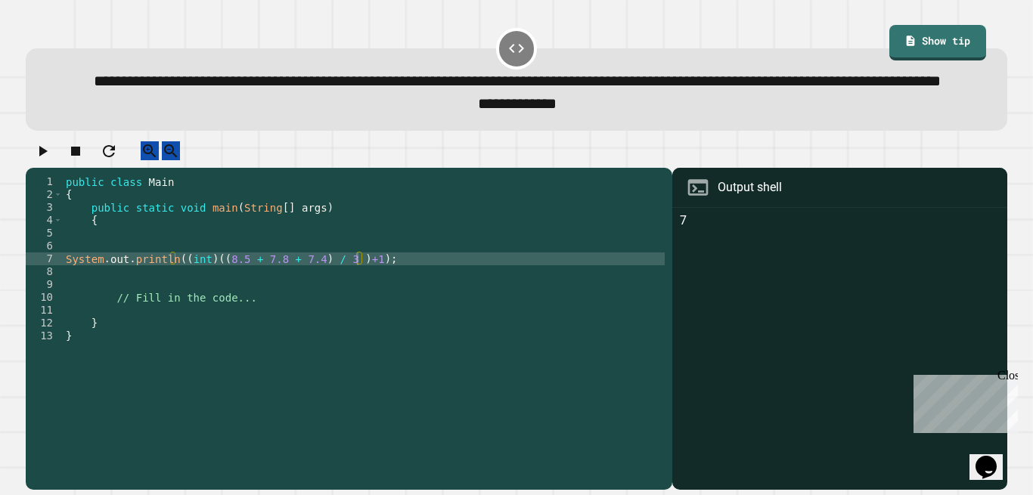
drag, startPoint x: 60, startPoint y: 170, endPoint x: 57, endPoint y: 185, distance: 15.3
click at [57, 168] on div at bounding box center [516, 154] width 981 height 26
click at [51, 160] on icon "button" at bounding box center [42, 151] width 18 height 18
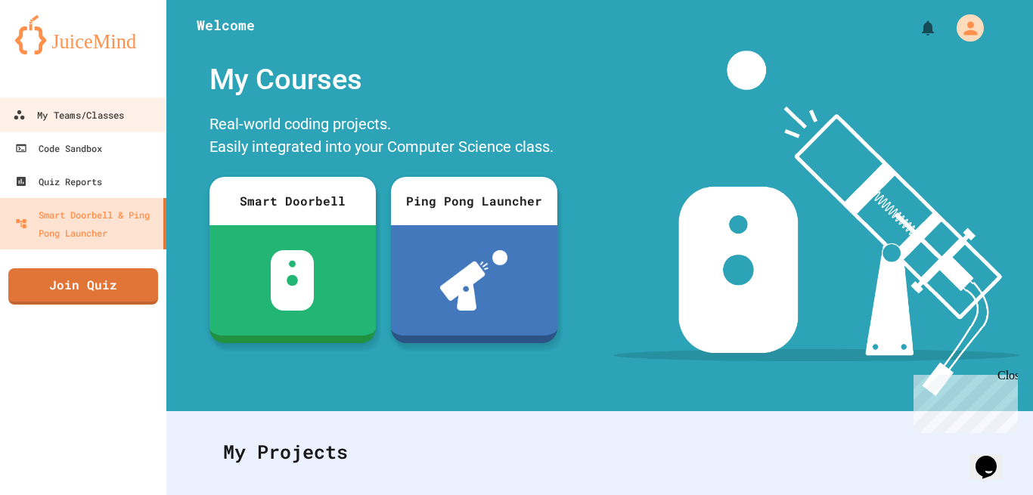
click at [85, 112] on div "My Teams/Classes" at bounding box center [68, 115] width 111 height 19
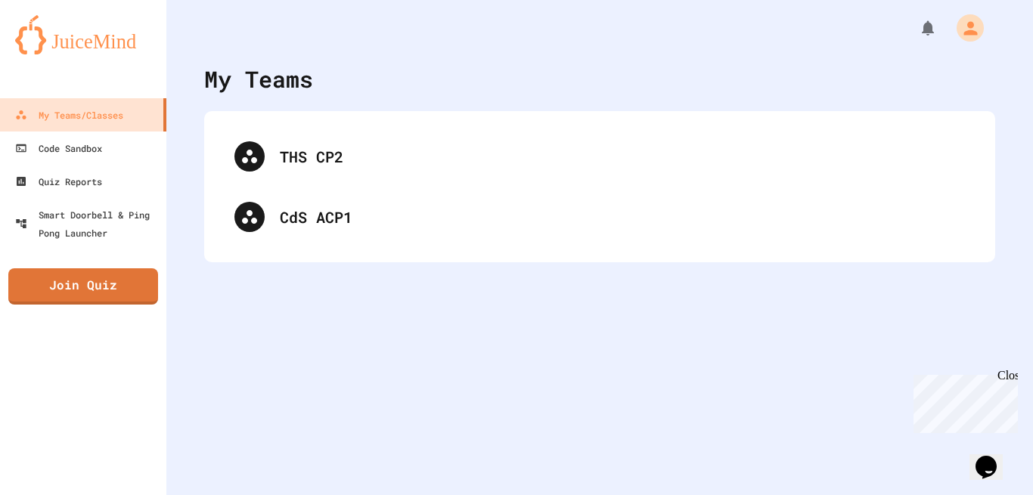
click at [420, 227] on div "CdS ACP1" at bounding box center [622, 217] width 685 height 23
